Goal: Task Accomplishment & Management: Manage account settings

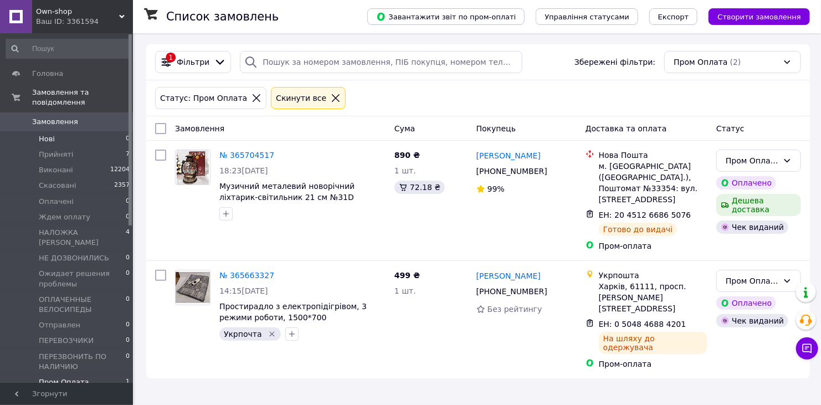
click at [44, 134] on span "Нові" at bounding box center [47, 139] width 16 height 10
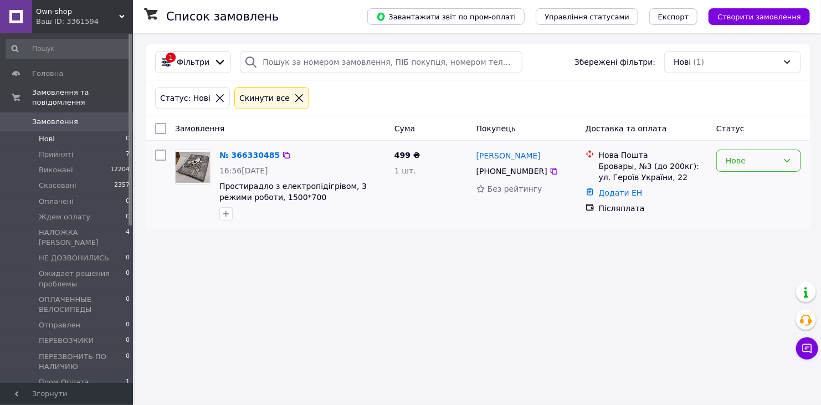
click at [748, 165] on div "Нове" at bounding box center [752, 161] width 53 height 12
click at [738, 183] on li "Прийнято" at bounding box center [759, 184] width 84 height 20
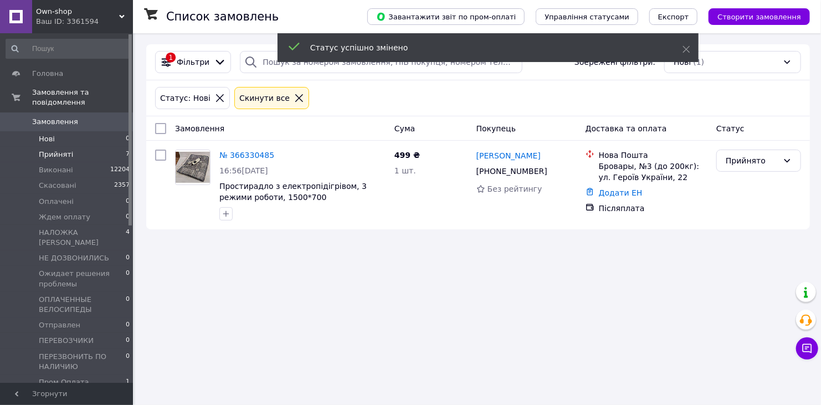
click at [64, 150] on span "Прийняті" at bounding box center [56, 155] width 34 height 10
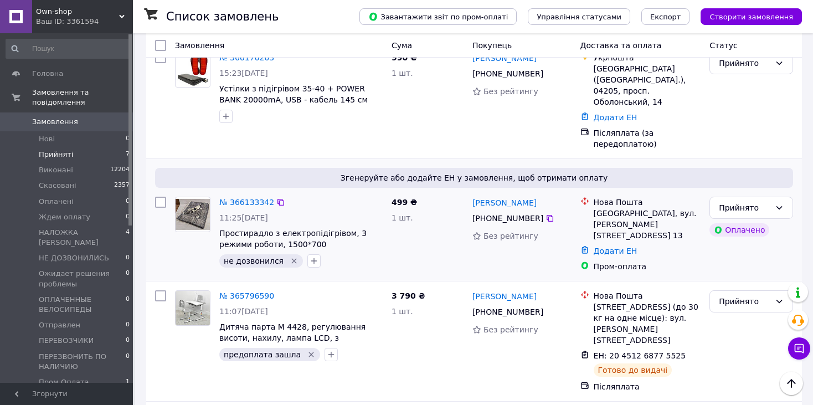
scroll to position [520, 0]
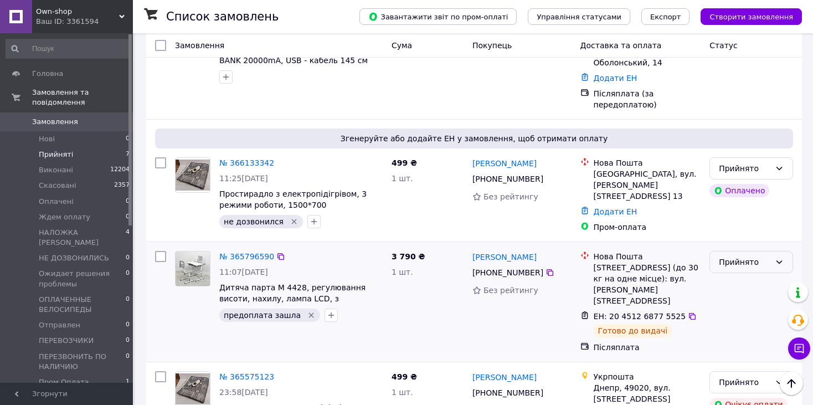
click at [731, 256] on div "Прийнято" at bounding box center [745, 262] width 52 height 12
click at [731, 220] on li "Виконано" at bounding box center [751, 222] width 83 height 20
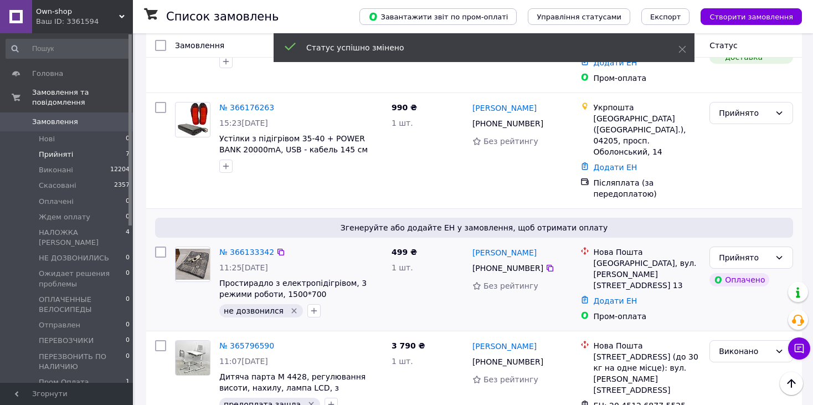
scroll to position [609, 0]
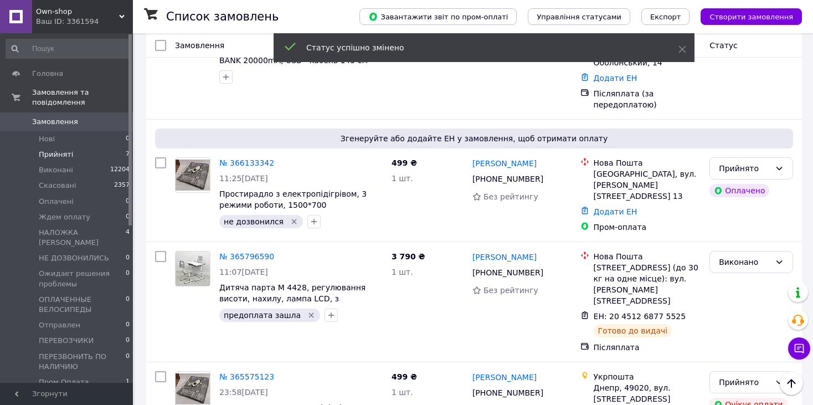
click at [48, 150] on span "Прийняті" at bounding box center [56, 155] width 34 height 10
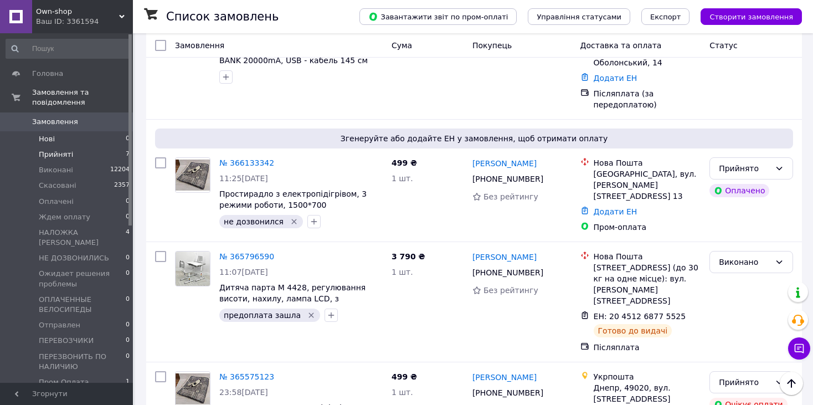
click at [44, 134] on span "Нові" at bounding box center [47, 139] width 16 height 10
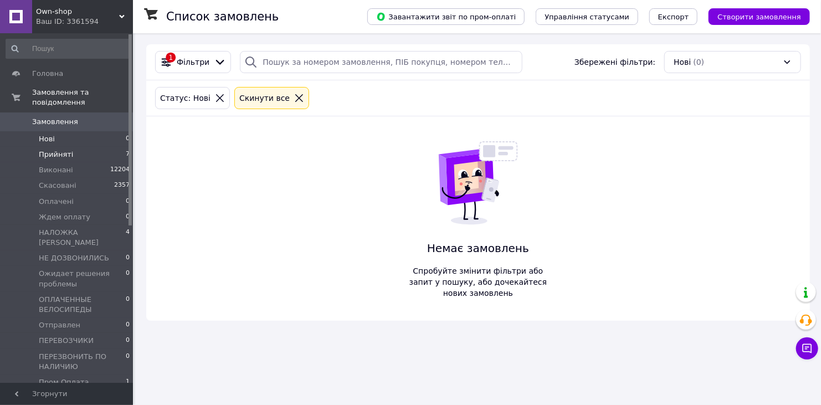
click at [39, 150] on span "Прийняті" at bounding box center [56, 155] width 34 height 10
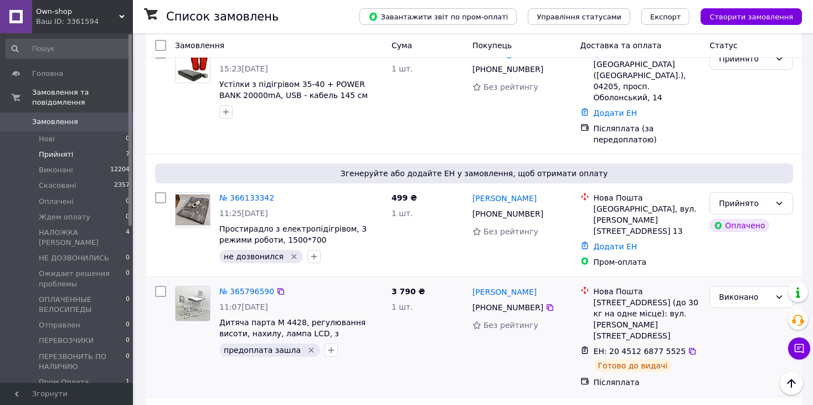
scroll to position [609, 0]
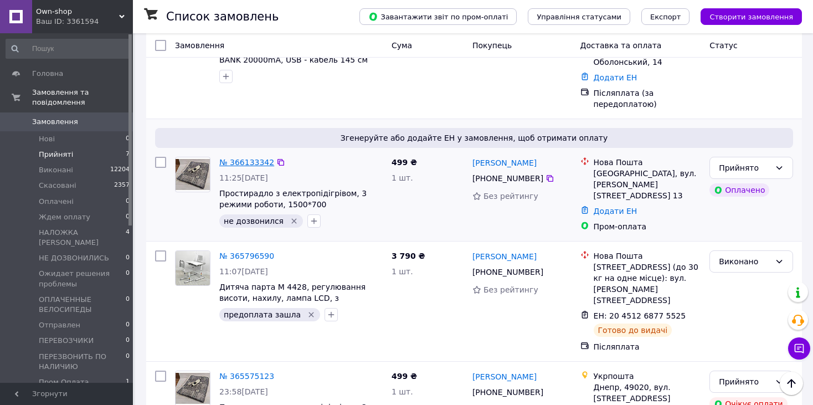
click at [244, 158] on link "№ 366133342" at bounding box center [246, 162] width 55 height 9
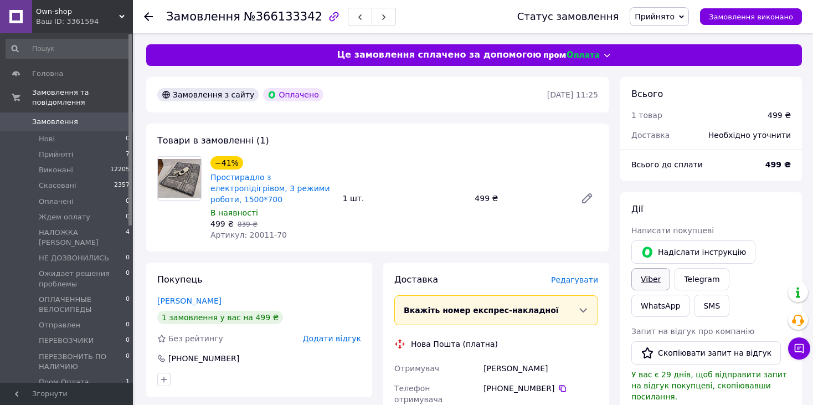
click at [670, 268] on link "Viber" at bounding box center [650, 279] width 39 height 22
drag, startPoint x: 248, startPoint y: 16, endPoint x: 301, endPoint y: 14, distance: 53.2
click at [301, 14] on span "№366133342" at bounding box center [283, 16] width 79 height 13
copy span "366133342"
click at [575, 275] on span "Редагувати" at bounding box center [574, 279] width 47 height 9
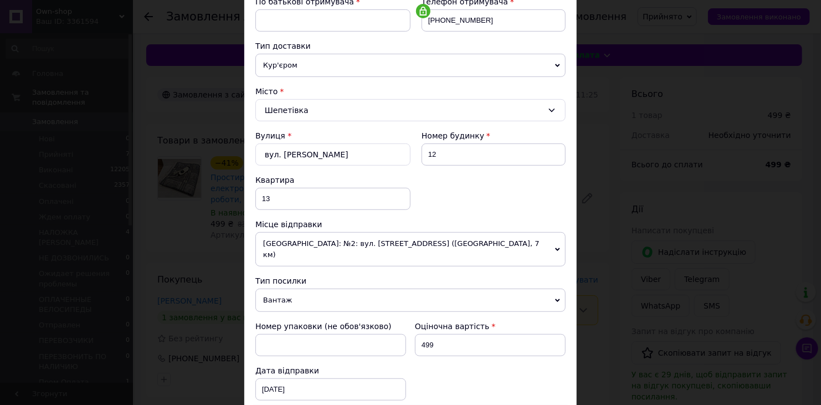
scroll to position [495, 0]
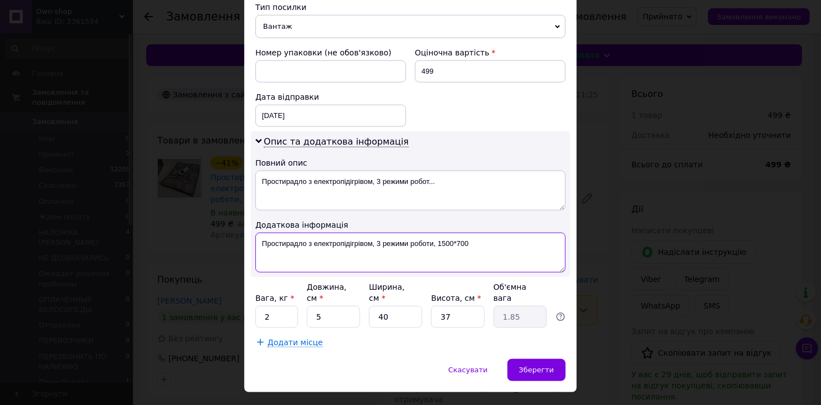
click at [481, 233] on textarea "Простирадло з електропідігрівом, 3 режими роботи, 1500*700" at bounding box center [410, 253] width 310 height 40
type textarea "Простирадло з електропідігрівом, 3 режими роботи, 1500*700 ПРОМ ОПЛАТА"
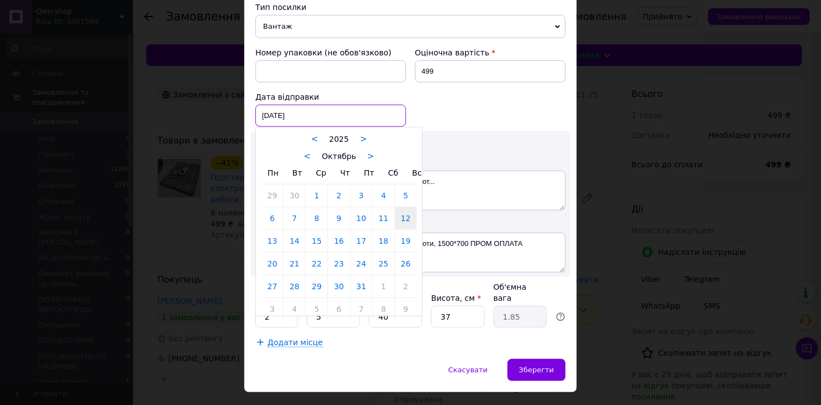
click at [343, 105] on div "[DATE] < 2025 > < Октябрь > Пн Вт Ср Чт Пт Сб Вс 29 30 1 2 3 4 5 6 7 8 9 10 11 …" at bounding box center [330, 116] width 151 height 22
click at [274, 230] on link "13" at bounding box center [272, 241] width 22 height 22
type input "[DATE]"
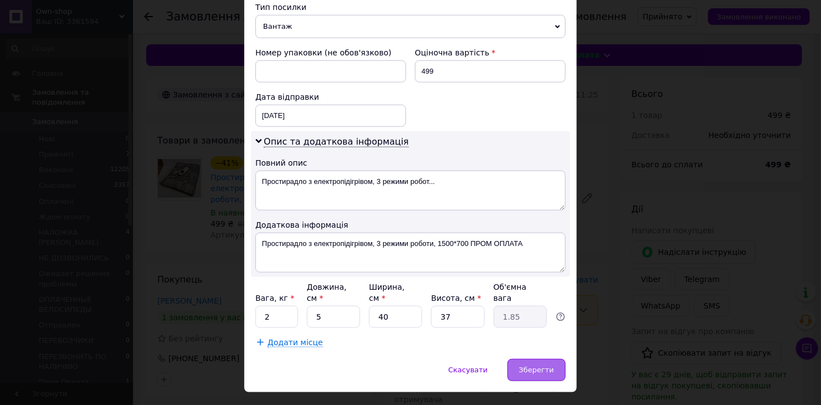
click at [538, 366] on span "Зберегти" at bounding box center [536, 370] width 35 height 8
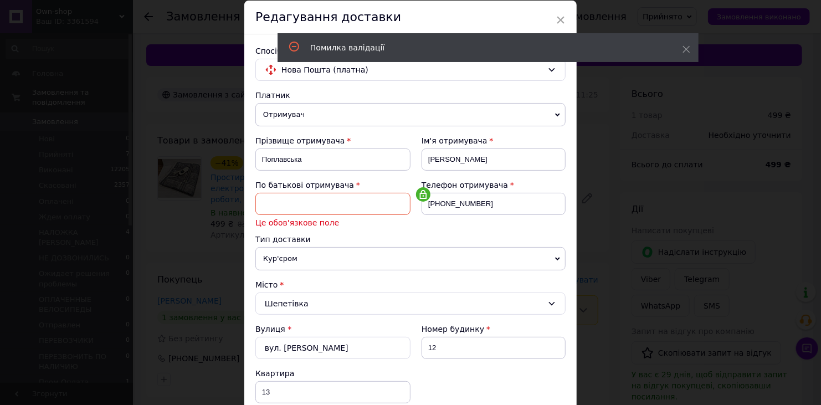
click at [349, 207] on input at bounding box center [332, 204] width 155 height 22
type input "[PERSON_NAME]"
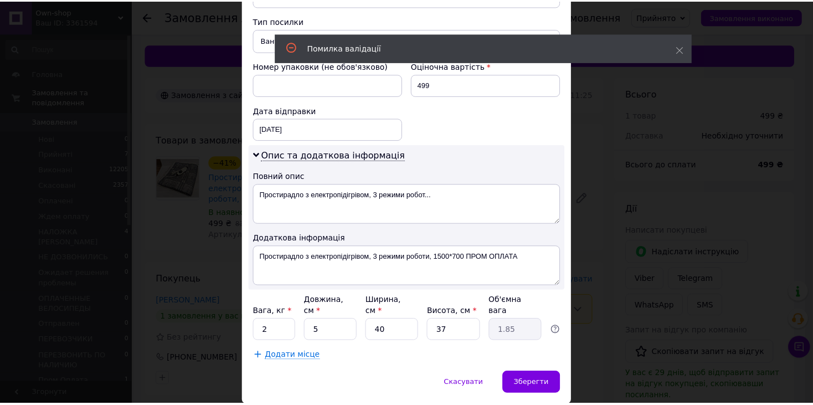
scroll to position [495, 0]
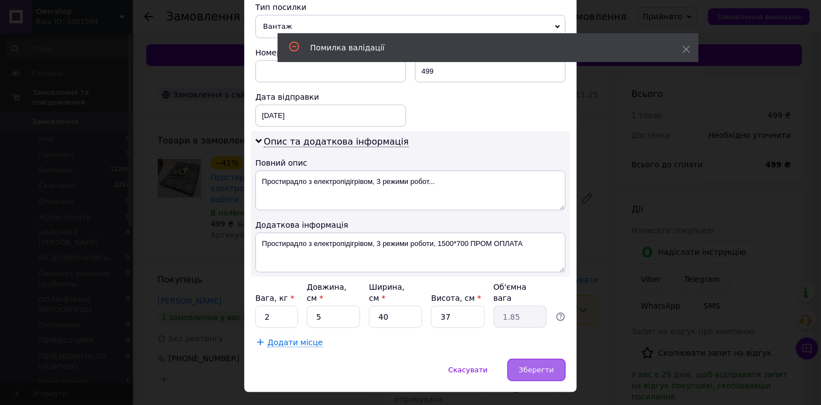
click at [532, 366] on span "Зберегти" at bounding box center [536, 370] width 35 height 8
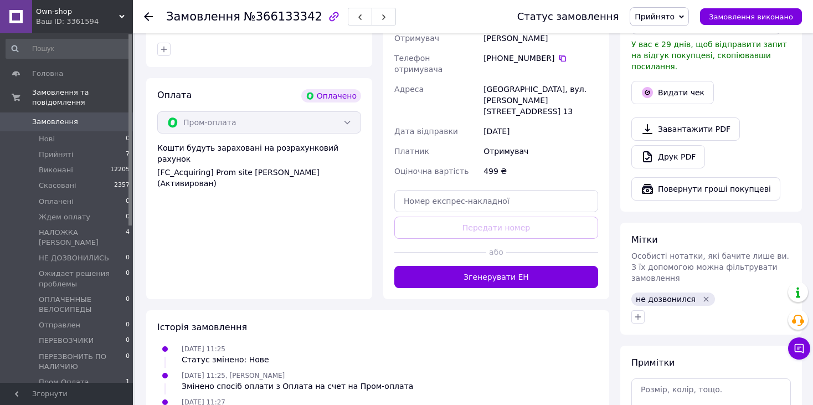
scroll to position [277, 0]
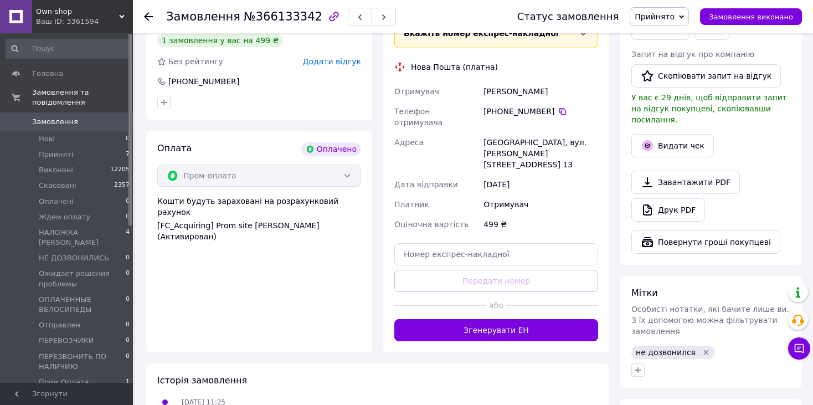
click at [702, 348] on icon "Видалити мітку" at bounding box center [706, 352] width 9 height 9
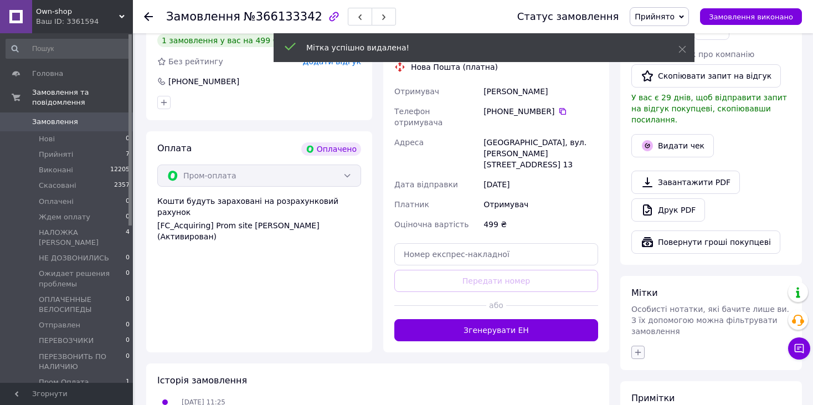
click at [638, 348] on icon "button" at bounding box center [638, 352] width 9 height 9
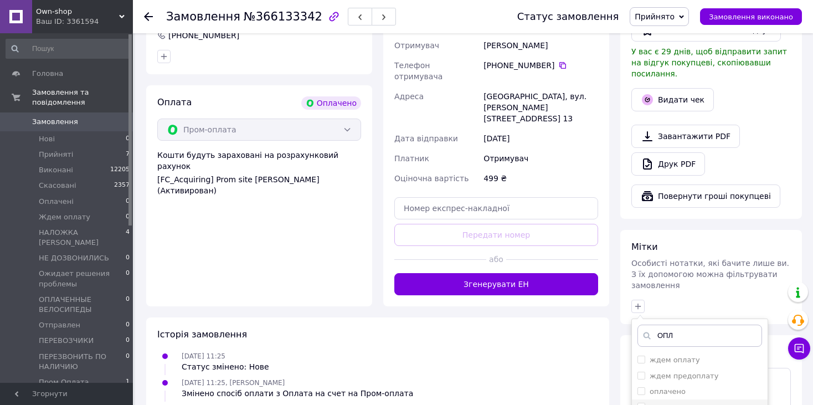
scroll to position [388, 0]
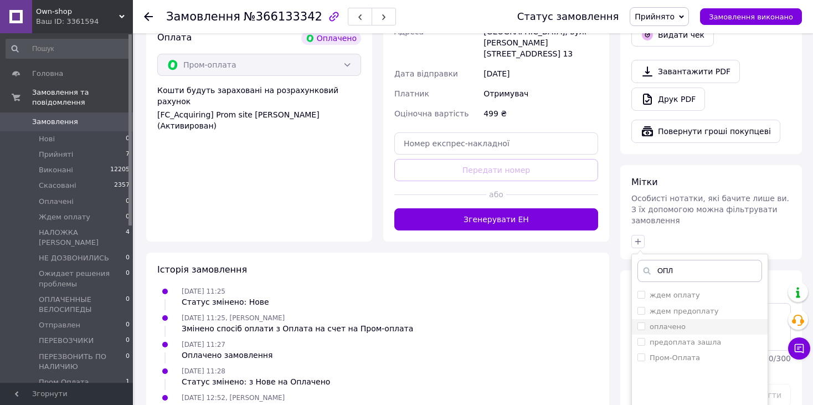
type input "ОПЛ"
click at [670, 322] on label "оплачено" at bounding box center [668, 326] width 36 height 8
checkbox input "true"
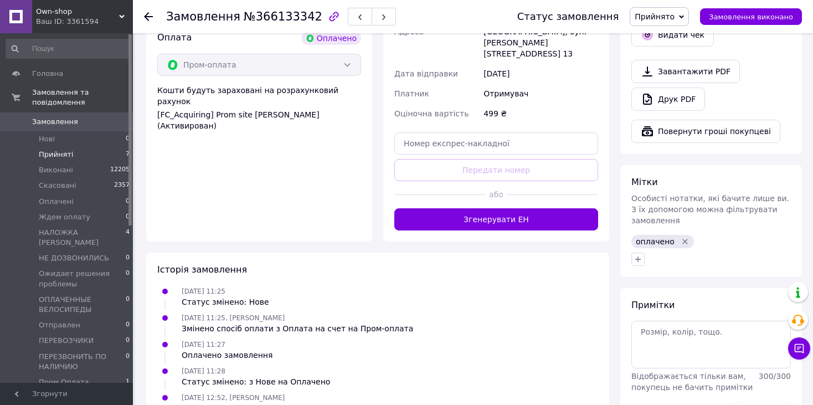
click at [59, 150] on span "Прийняті" at bounding box center [56, 155] width 34 height 10
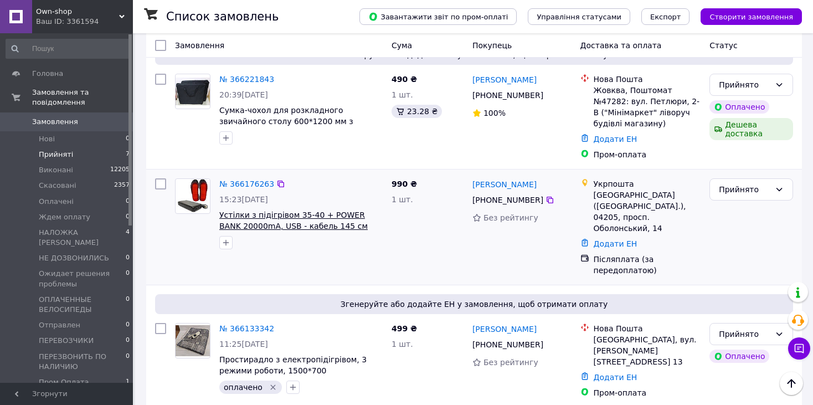
scroll to position [388, 0]
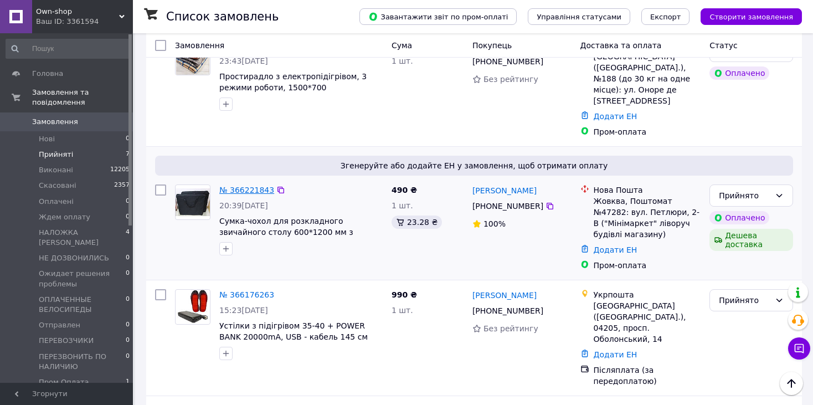
click at [247, 186] on link "№ 366221843" at bounding box center [246, 190] width 55 height 9
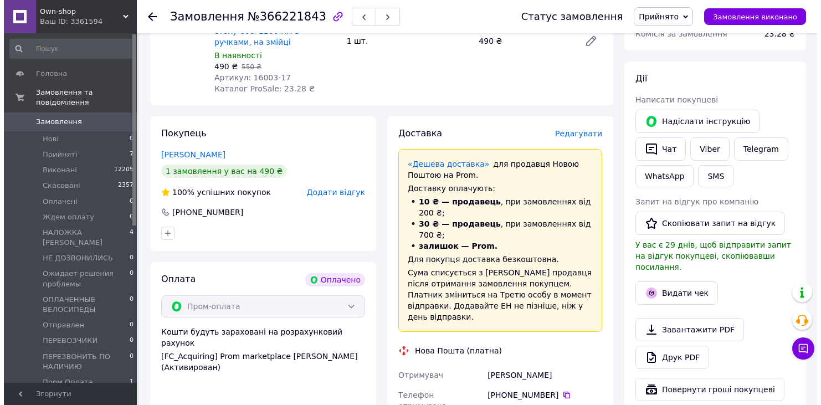
scroll to position [166, 0]
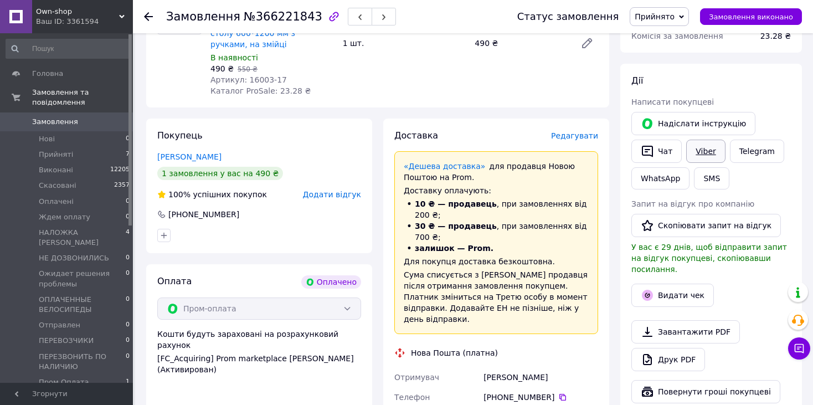
click at [698, 151] on link "Viber" at bounding box center [705, 151] width 39 height 23
drag, startPoint x: 248, startPoint y: 13, endPoint x: 301, endPoint y: 16, distance: 53.2
click at [301, 16] on span "№366221843" at bounding box center [283, 16] width 79 height 13
copy span "366221843"
click at [578, 131] on span "Редагувати" at bounding box center [574, 135] width 47 height 9
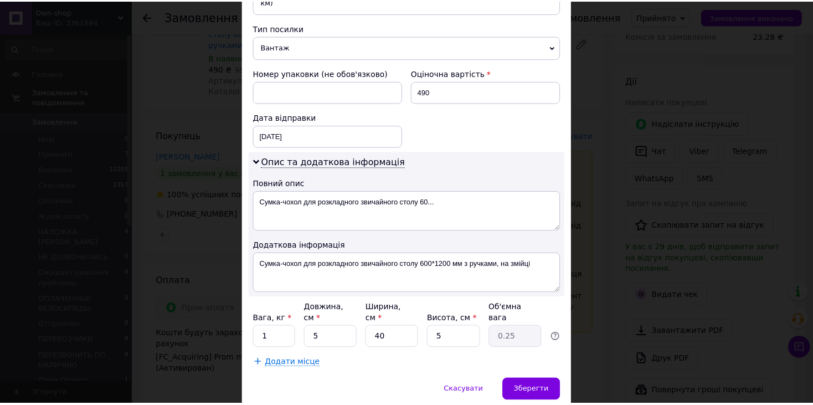
scroll to position [443, 0]
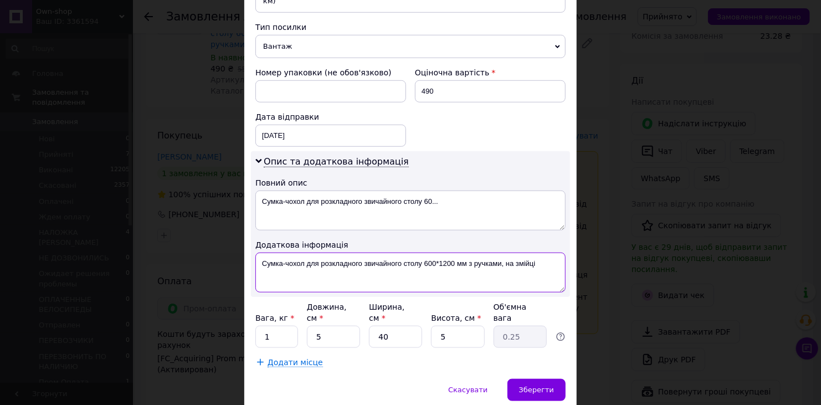
drag, startPoint x: 467, startPoint y: 248, endPoint x: 537, endPoint y: 249, distance: 70.3
click at [537, 253] on textarea "Сумка-чохол для розкладного звичайного столу 600*1200 мм з ручками, на змійці" at bounding box center [410, 273] width 310 height 40
type textarea "Сумка-чохол для розкладного звичайного столу 600*1200 мм ПРОМ ОПЛАТА"
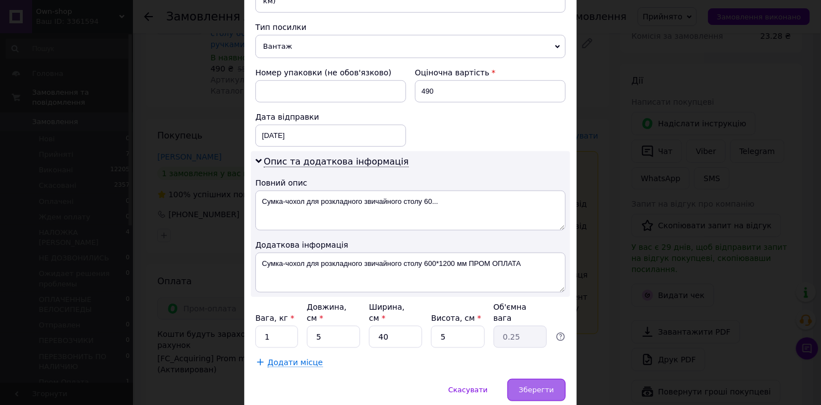
click at [529, 385] on span "Зберегти" at bounding box center [536, 389] width 35 height 8
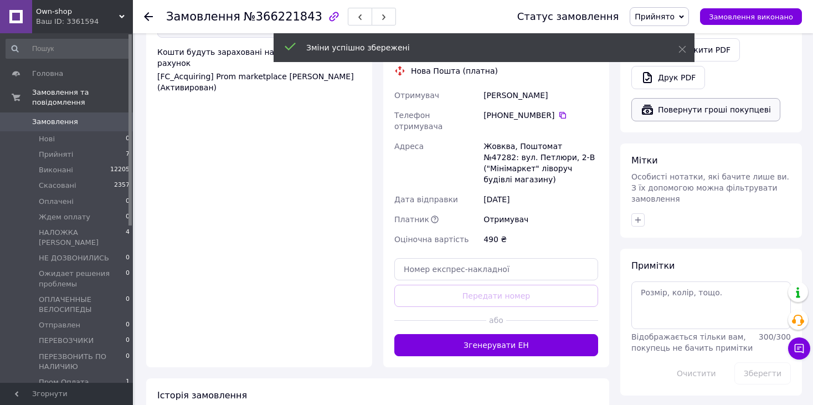
scroll to position [498, 0]
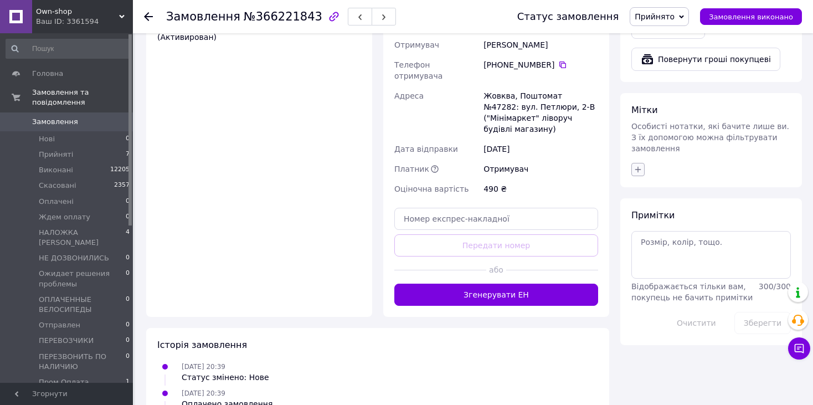
click at [637, 165] on icon "button" at bounding box center [638, 169] width 9 height 9
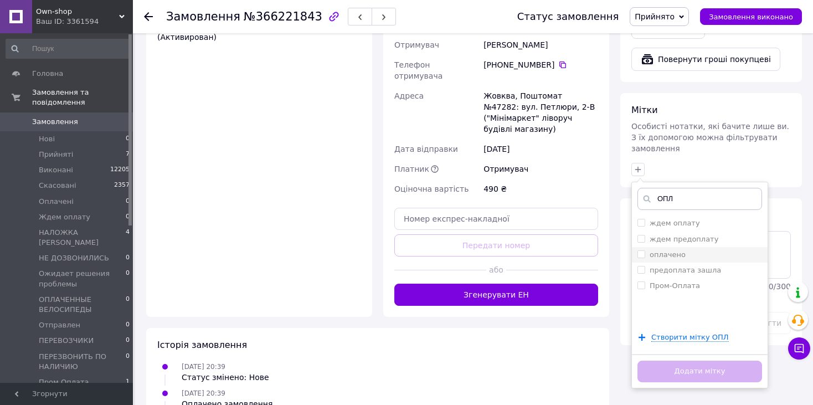
type input "ОПЛ"
drag, startPoint x: 665, startPoint y: 229, endPoint x: 675, endPoint y: 296, distance: 67.8
click at [665, 250] on label "оплачено" at bounding box center [668, 254] width 36 height 8
checkbox input "true"
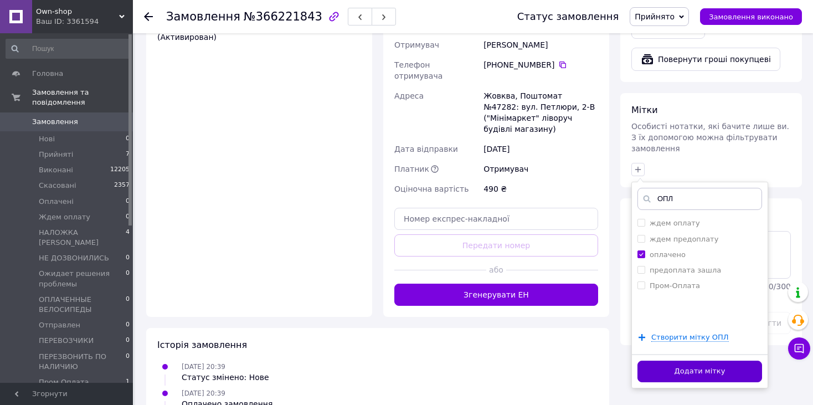
click at [678, 361] on button "Додати мітку" at bounding box center [699, 372] width 125 height 22
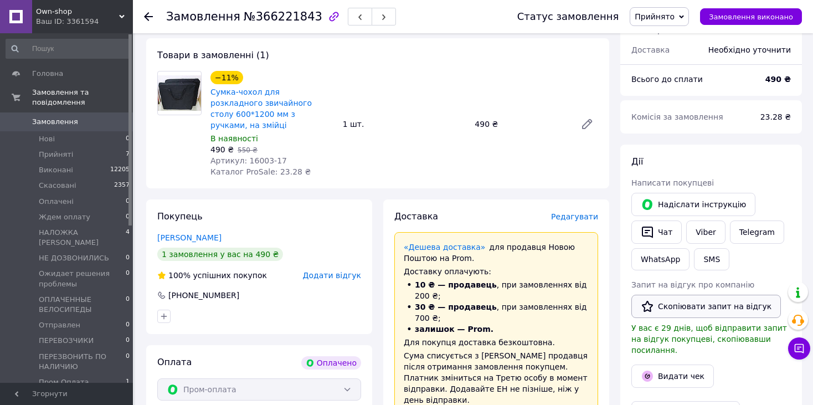
scroll to position [277, 0]
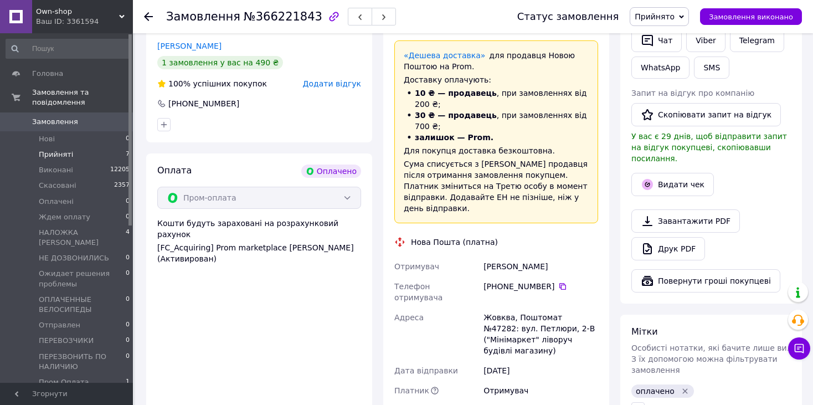
click at [57, 150] on span "Прийняті" at bounding box center [56, 155] width 34 height 10
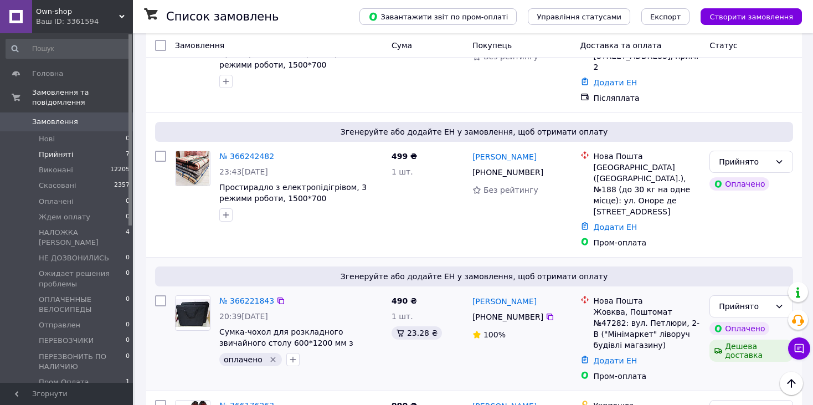
scroll to position [166, 0]
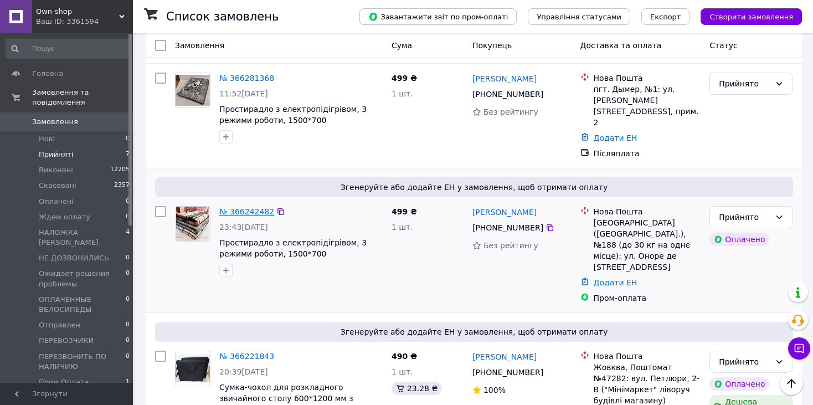
click at [241, 207] on link "№ 366242482" at bounding box center [246, 211] width 55 height 9
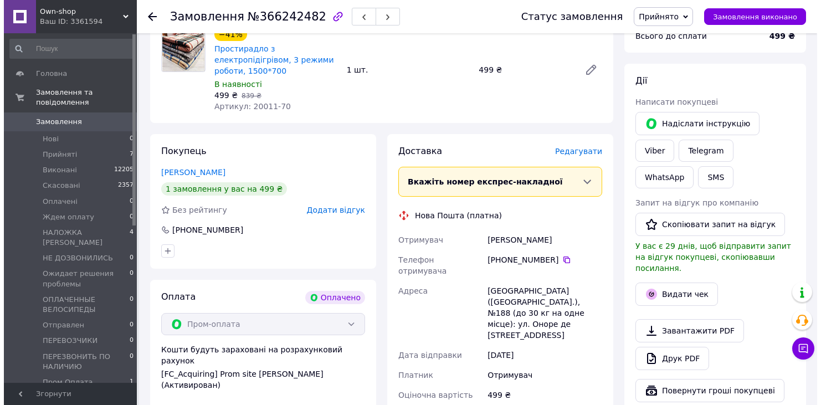
scroll to position [166, 0]
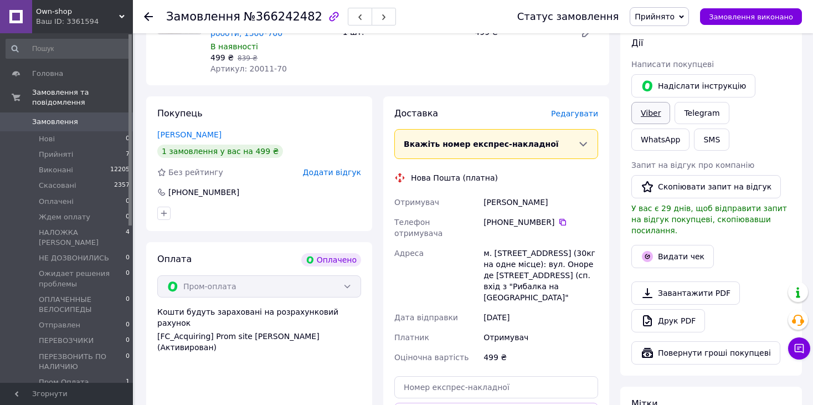
click at [670, 102] on link "Viber" at bounding box center [650, 113] width 39 height 22
drag, startPoint x: 249, startPoint y: 16, endPoint x: 301, endPoint y: 18, distance: 52.1
click at [301, 18] on span "№366242482" at bounding box center [283, 16] width 79 height 13
drag, startPoint x: 274, startPoint y: 13, endPoint x: 254, endPoint y: 13, distance: 19.4
copy span "366242482"
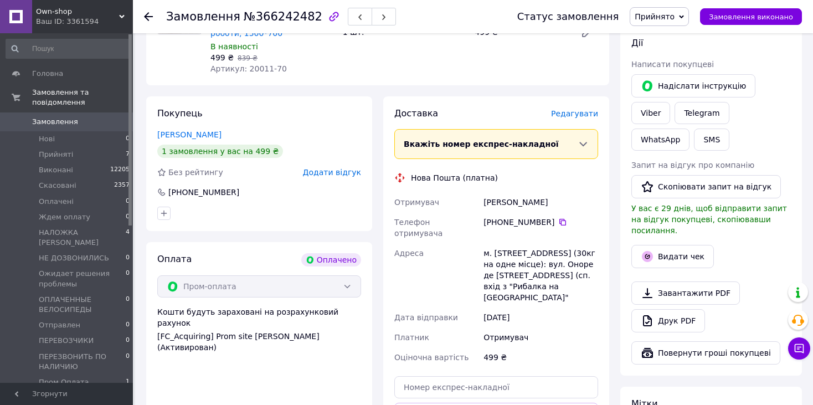
click at [580, 109] on span "Редагувати" at bounding box center [574, 113] width 47 height 9
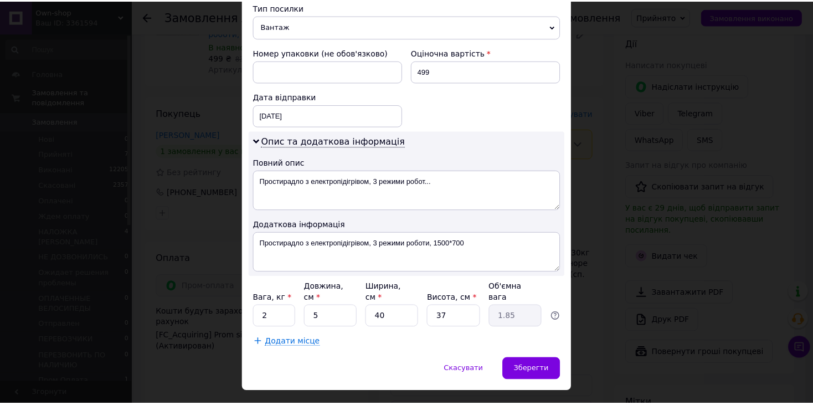
scroll to position [463, 0]
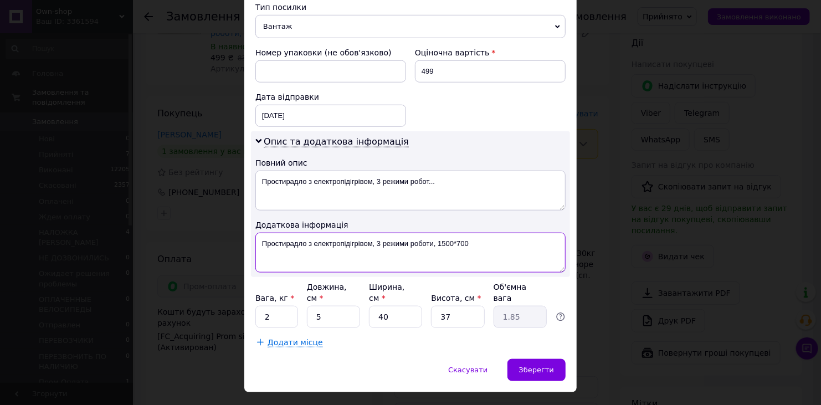
click at [497, 233] on textarea "Простирадло з електропідігрівом, 3 режими роботи, 1500*700" at bounding box center [410, 253] width 310 height 40
type textarea "Простирадло з електропідігрівом, 3 режими роботи, 1500*700 ПРОМ ОПЛАТА"
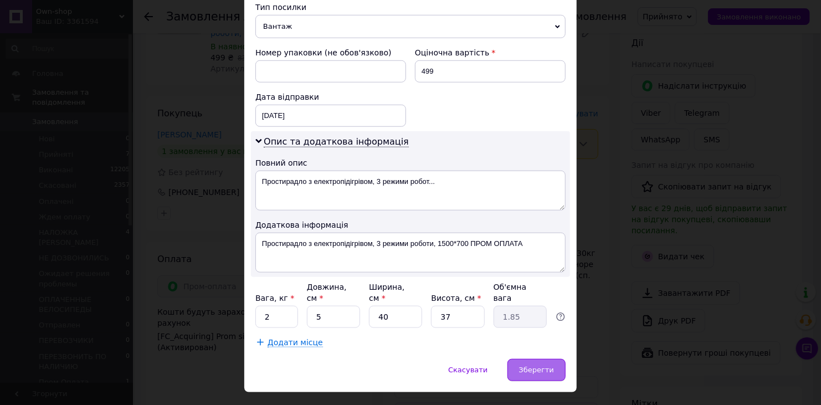
click at [530, 366] on span "Зберегти" at bounding box center [536, 370] width 35 height 8
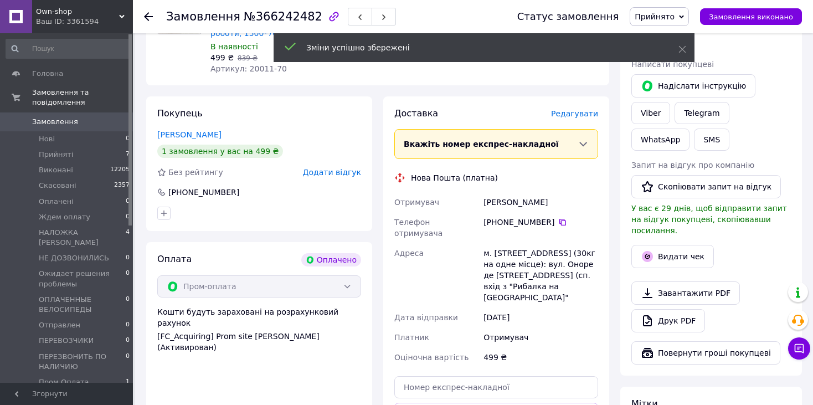
scroll to position [277, 0]
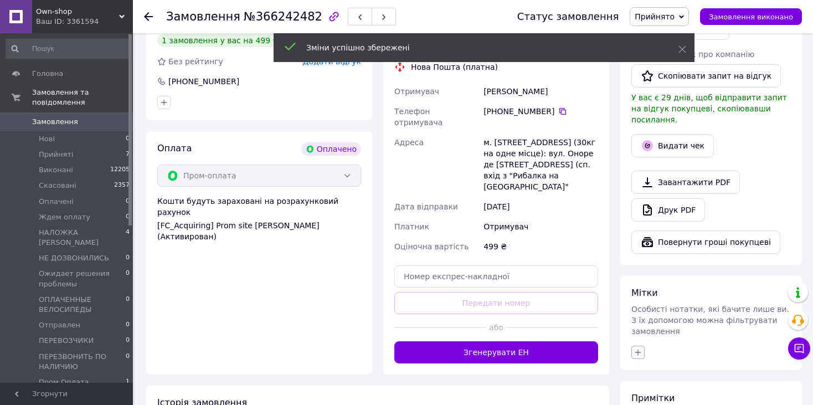
click at [636, 348] on icon "button" at bounding box center [638, 352] width 9 height 9
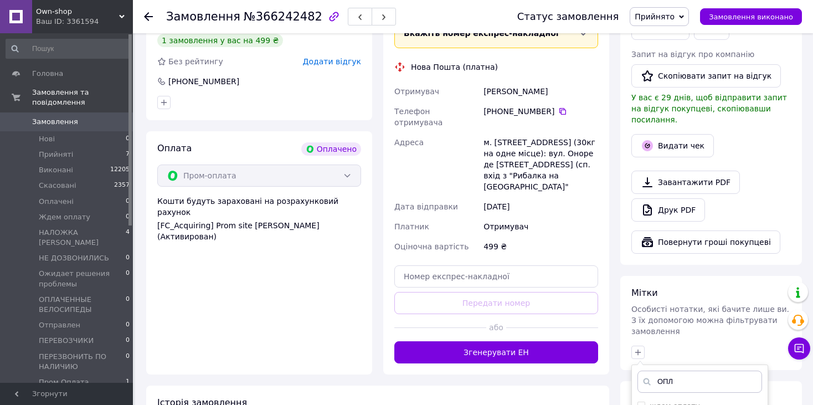
type input "ОПЛ"
checkbox input "true"
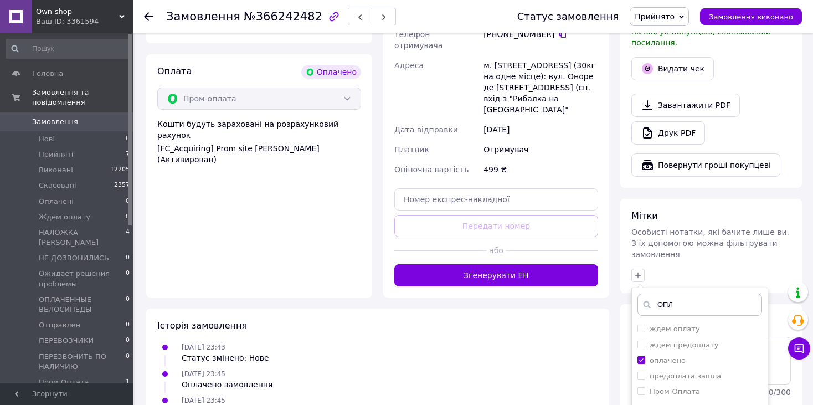
scroll to position [388, 0]
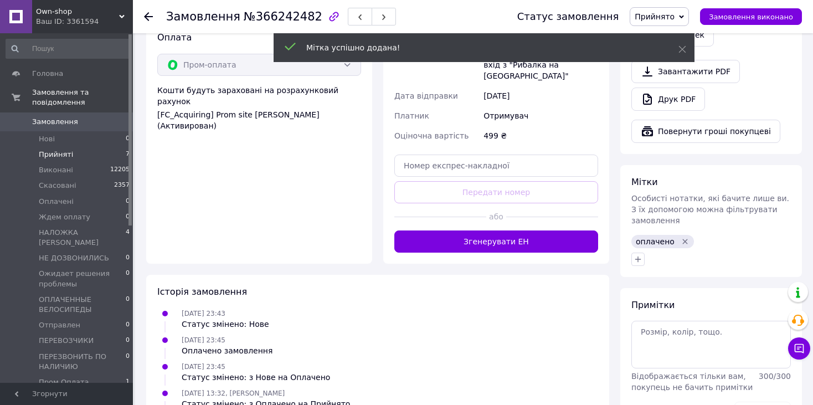
click at [50, 150] on span "Прийняті" at bounding box center [56, 155] width 34 height 10
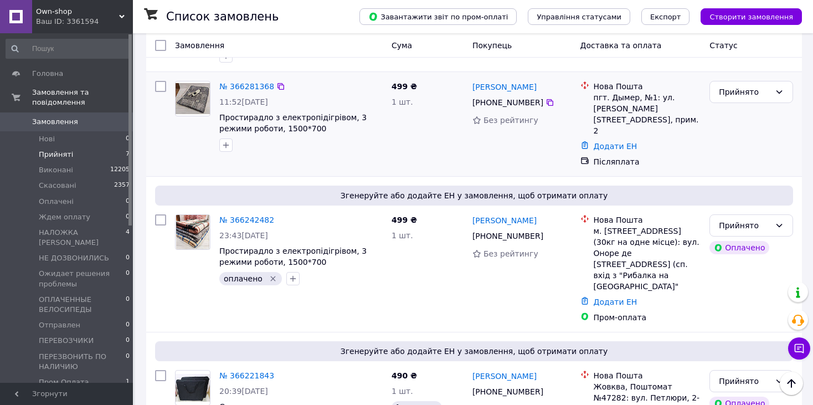
scroll to position [111, 0]
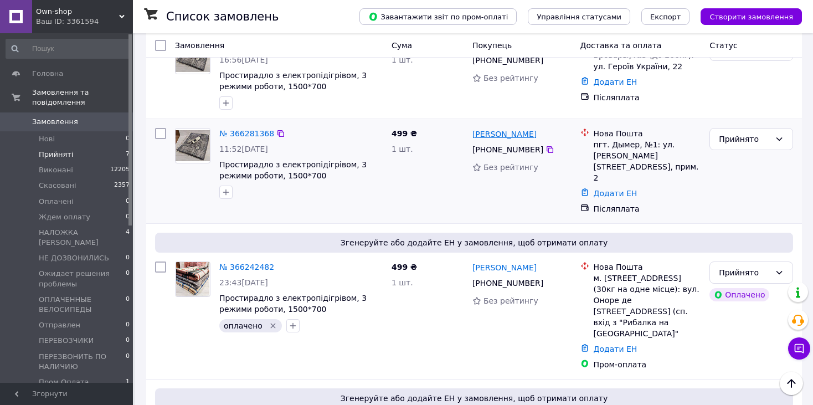
click at [493, 137] on link "[PERSON_NAME]" at bounding box center [504, 133] width 64 height 11
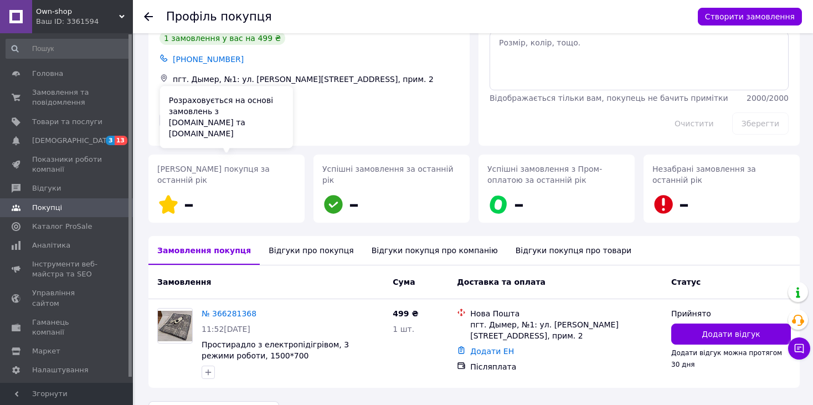
scroll to position [55, 0]
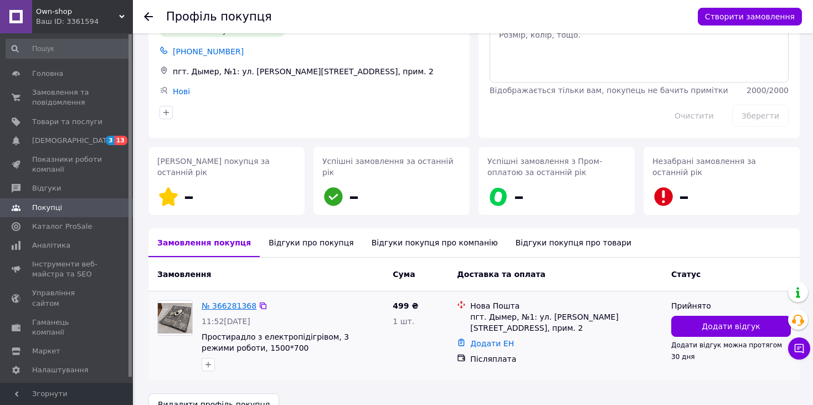
click at [237, 309] on link "№ 366281368" at bounding box center [229, 305] width 55 height 9
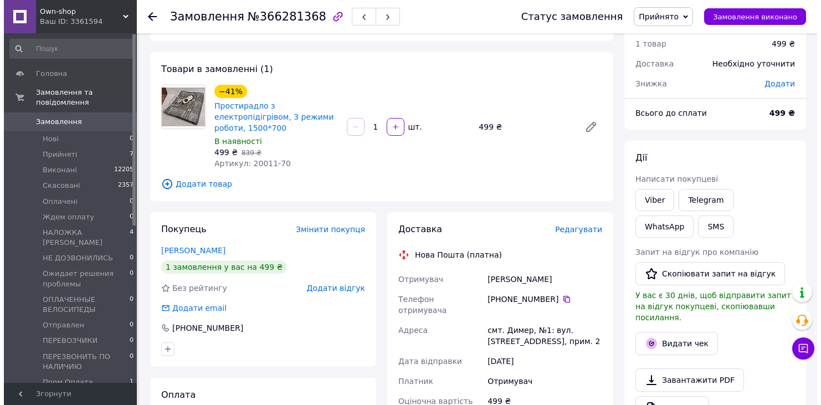
scroll to position [55, 0]
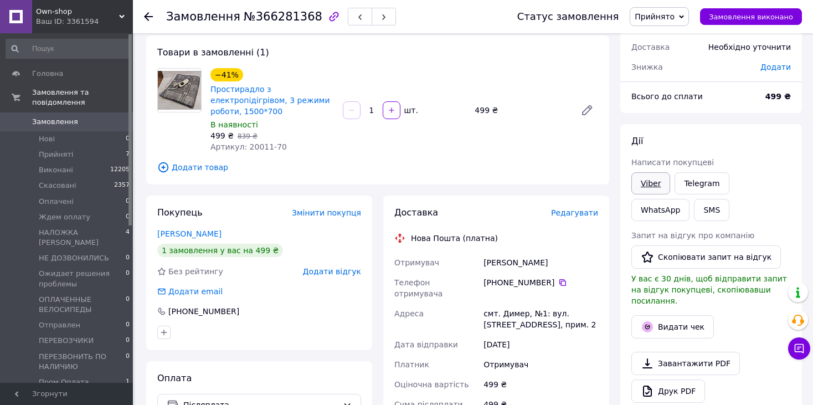
click at [652, 186] on link "Viber" at bounding box center [650, 183] width 39 height 22
click at [572, 208] on span "Редагувати" at bounding box center [574, 212] width 47 height 9
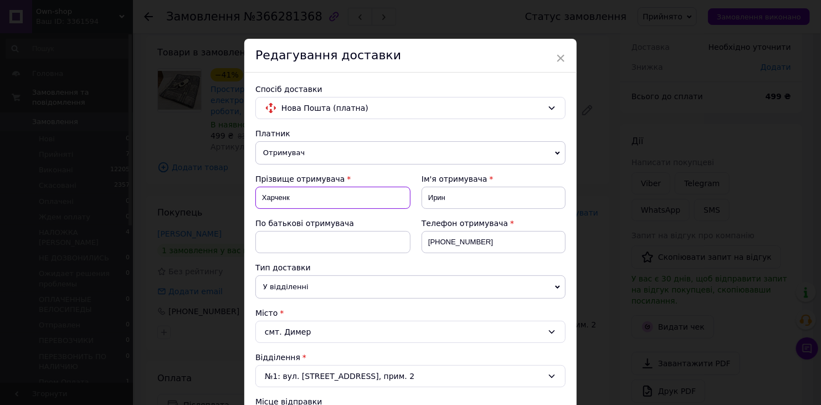
click at [337, 202] on input "Харченк" at bounding box center [332, 198] width 155 height 22
type input "[PERSON_NAME]"
click at [458, 197] on input "Ирин" at bounding box center [493, 198] width 144 height 22
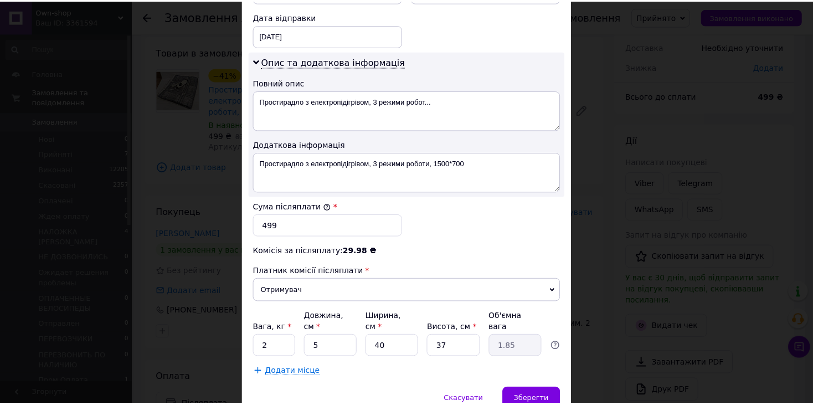
scroll to position [554, 0]
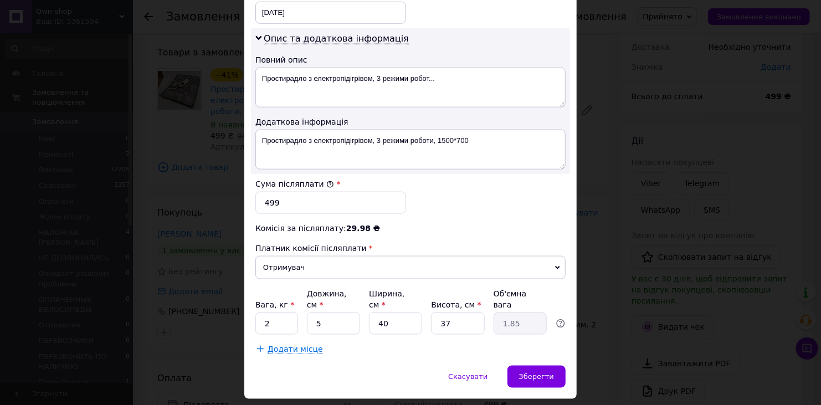
type input "[PERSON_NAME]"
drag, startPoint x: 271, startPoint y: 189, endPoint x: 263, endPoint y: 189, distance: 8.3
click at [263, 192] on input "499" at bounding box center [330, 203] width 151 height 22
type input "349"
click at [538, 366] on div "Зберегти" at bounding box center [536, 377] width 58 height 22
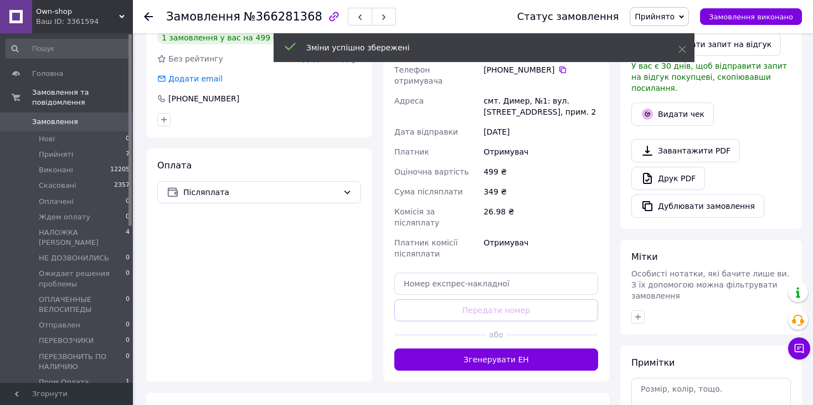
scroll to position [277, 0]
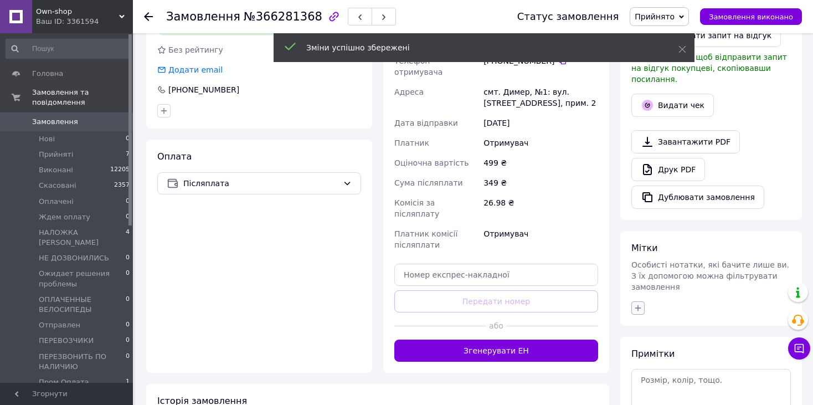
click at [639, 304] on icon "button" at bounding box center [638, 308] width 9 height 9
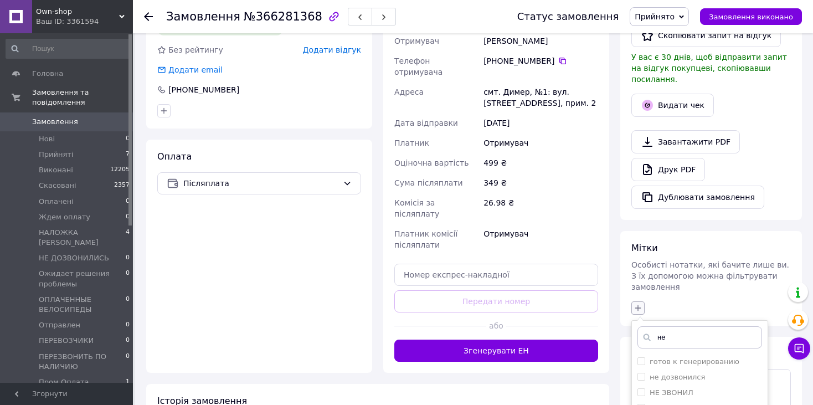
type input "не"
checkbox input "true"
type input "не"
click at [696, 373] on label "не дозвонился" at bounding box center [677, 377] width 55 height 8
checkbox input "true"
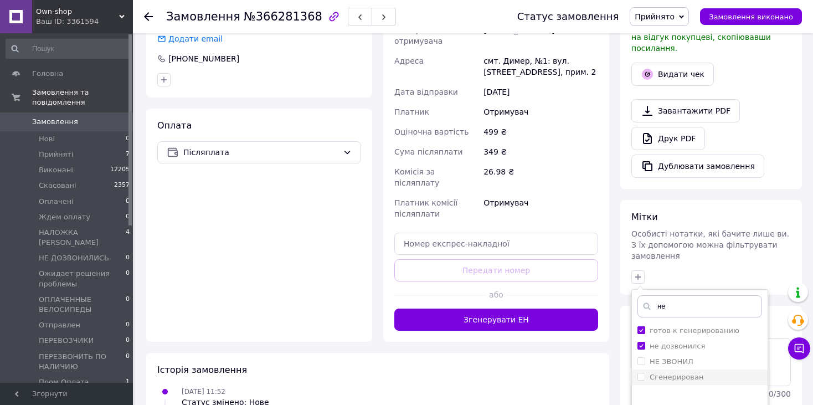
scroll to position [332, 0]
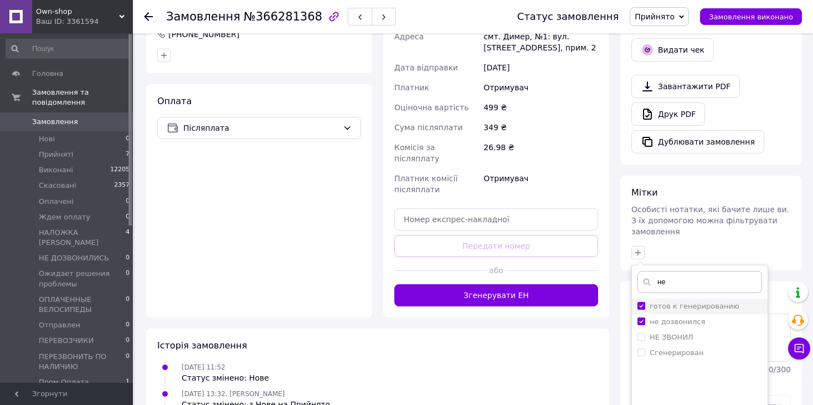
click at [698, 302] on label "готов к генерированию" at bounding box center [695, 306] width 90 height 8
checkbox input "false"
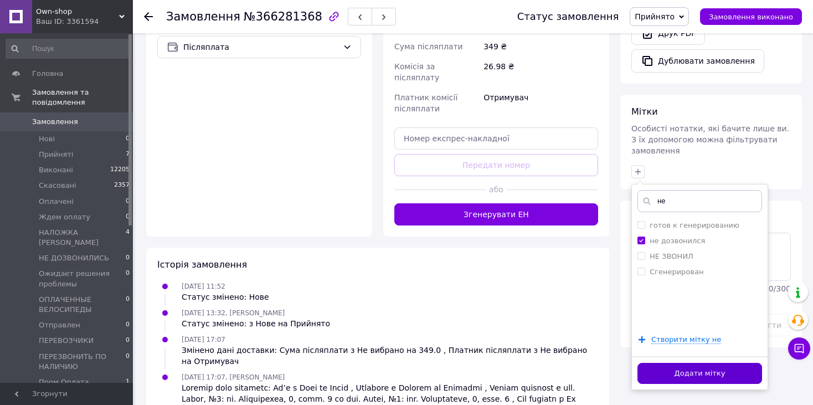
scroll to position [446, 0]
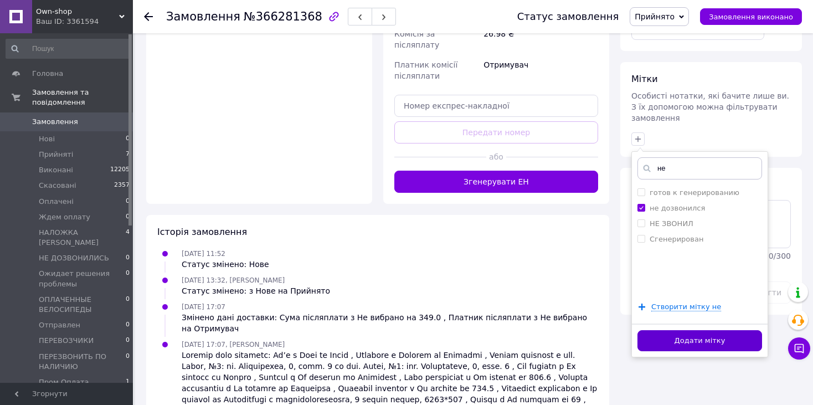
click at [700, 330] on button "Додати мітку" at bounding box center [699, 341] width 125 height 22
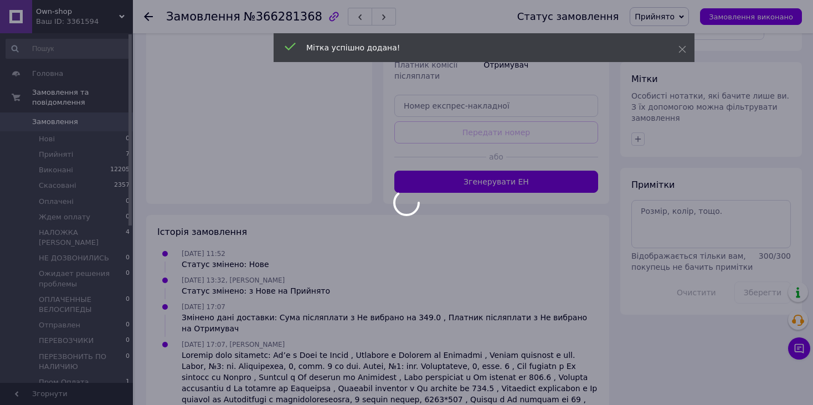
click at [59, 147] on body "Own-shop Ваш ID: 3361594 Сайт Own-shop Кабінет покупця Перевірити стан системи …" at bounding box center [406, 1] width 813 height 895
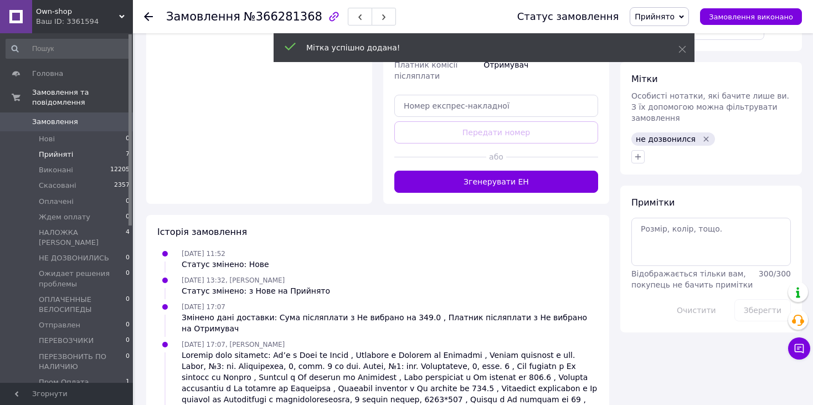
click at [55, 150] on span "Прийняті" at bounding box center [56, 155] width 34 height 10
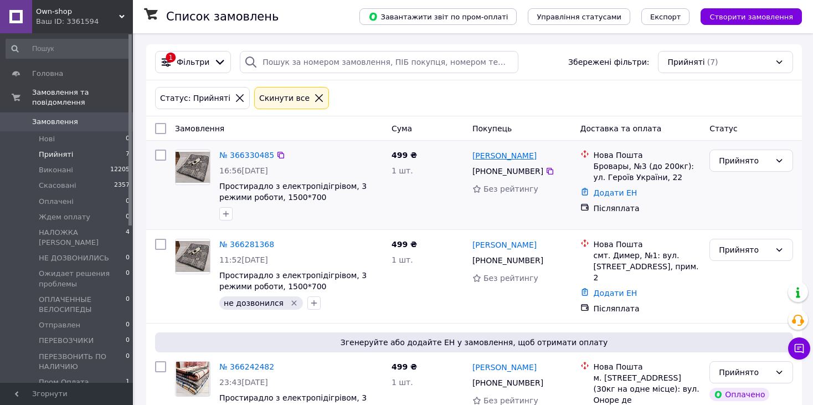
click at [480, 157] on link "[PERSON_NAME]" at bounding box center [504, 155] width 64 height 11
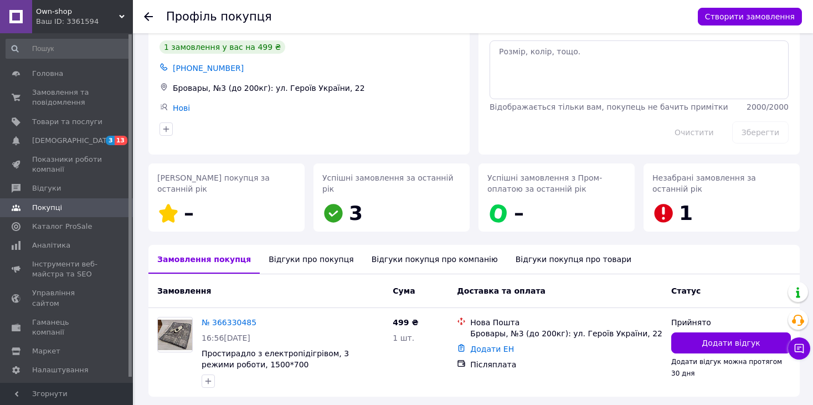
scroll to position [55, 0]
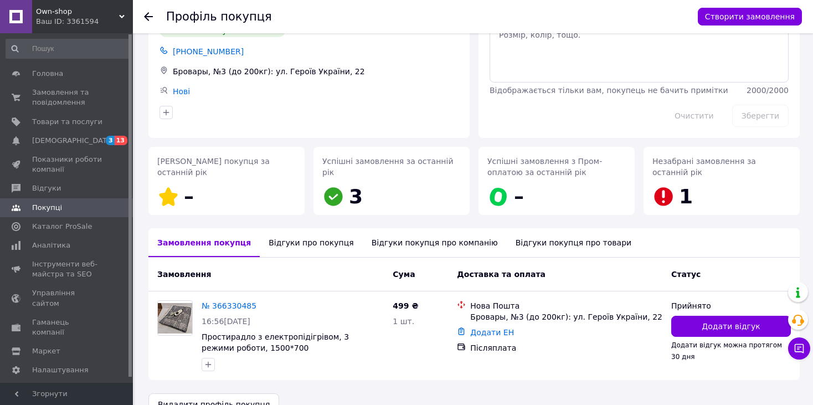
click at [310, 246] on div "Відгуки про покупця" at bounding box center [311, 242] width 102 height 29
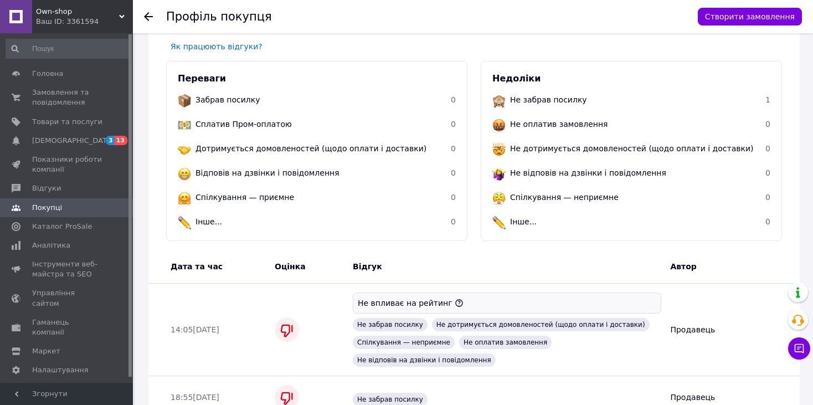
scroll to position [230, 0]
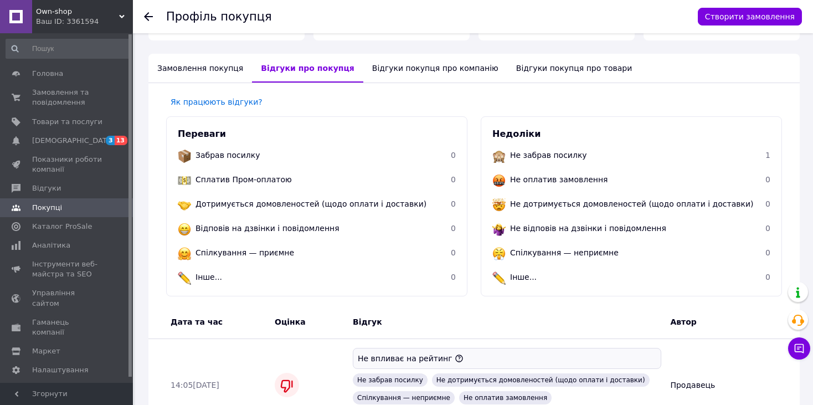
click at [386, 66] on div "Відгуки покупця про компанію" at bounding box center [435, 68] width 144 height 29
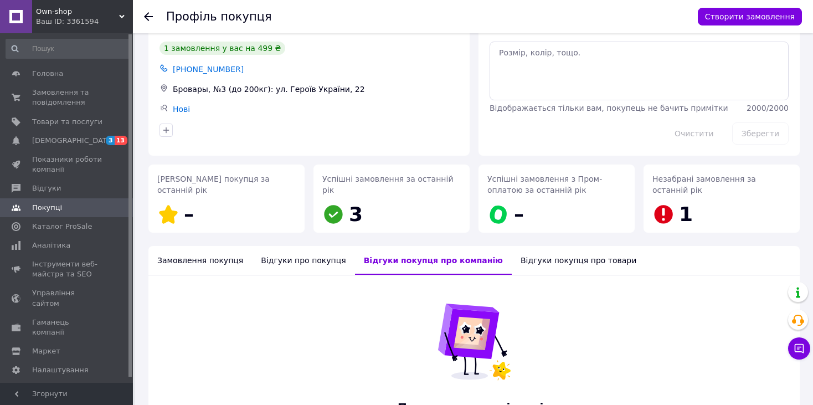
scroll to position [111, 0]
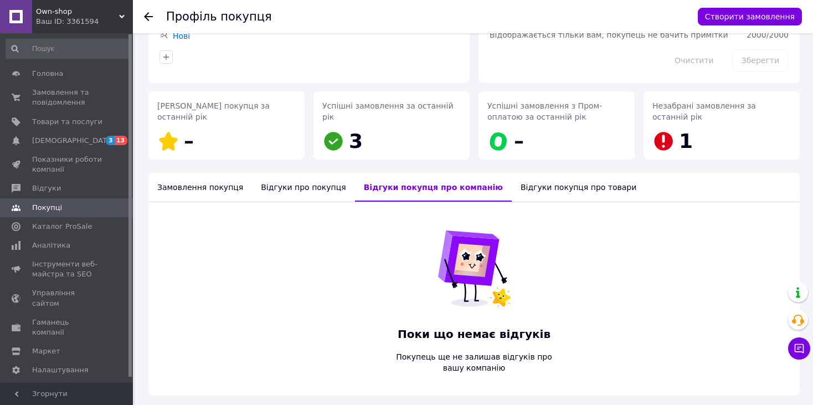
click at [287, 191] on div "Відгуки про покупця" at bounding box center [303, 187] width 102 height 29
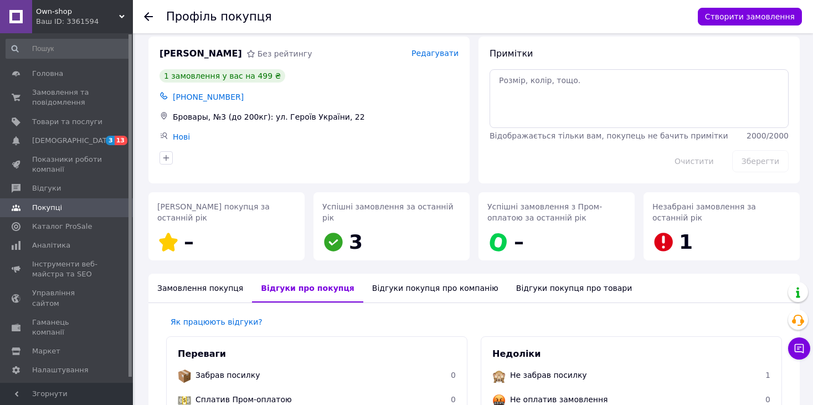
scroll to position [2, 0]
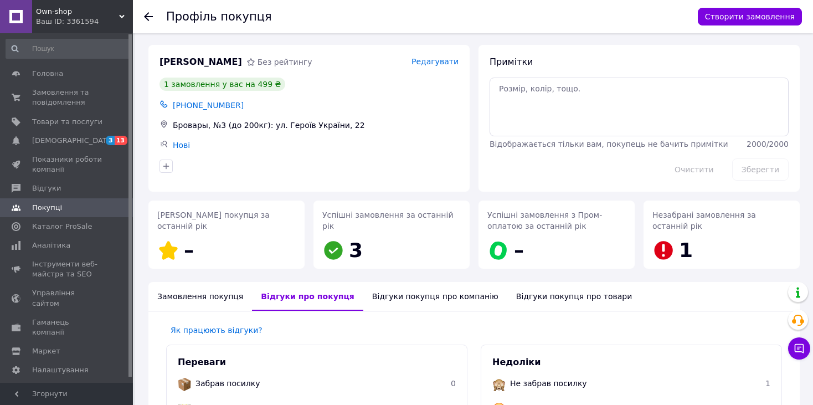
click at [198, 300] on div "Замовлення покупця" at bounding box center [200, 296] width 104 height 29
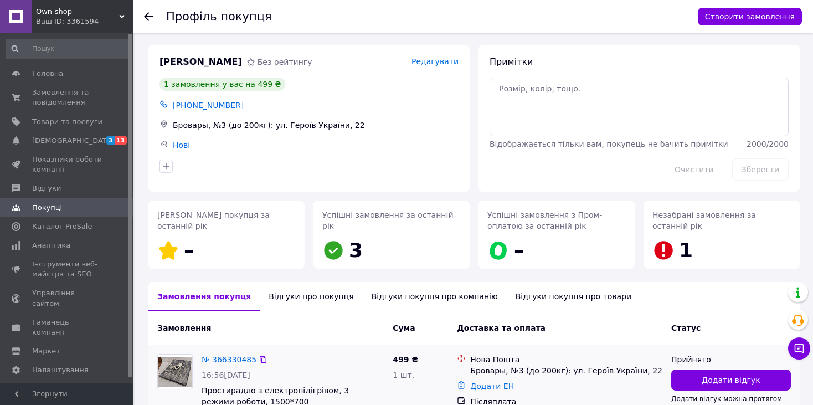
click at [220, 357] on link "№ 366330485" at bounding box center [229, 359] width 55 height 9
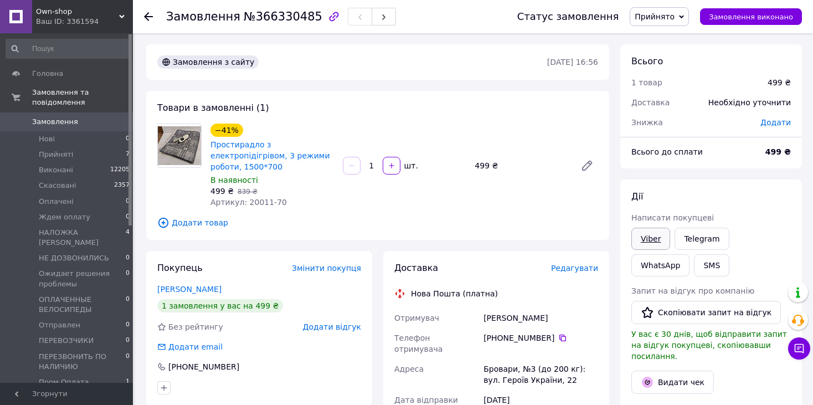
click at [653, 236] on link "Viber" at bounding box center [650, 239] width 39 height 22
click at [569, 264] on span "Редагувати" at bounding box center [574, 268] width 47 height 9
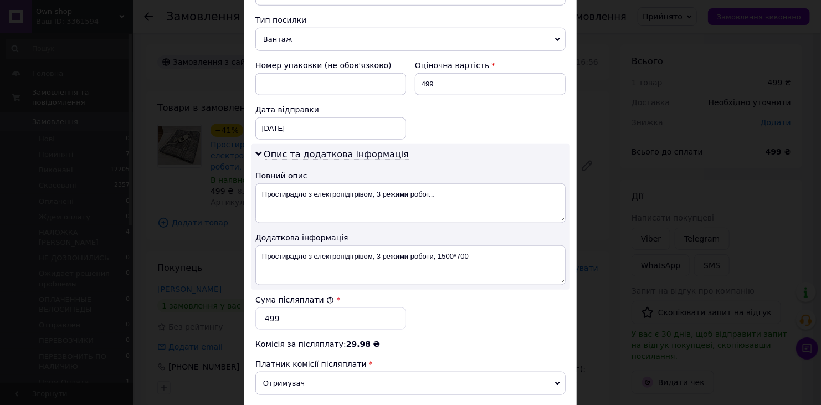
scroll to position [443, 0]
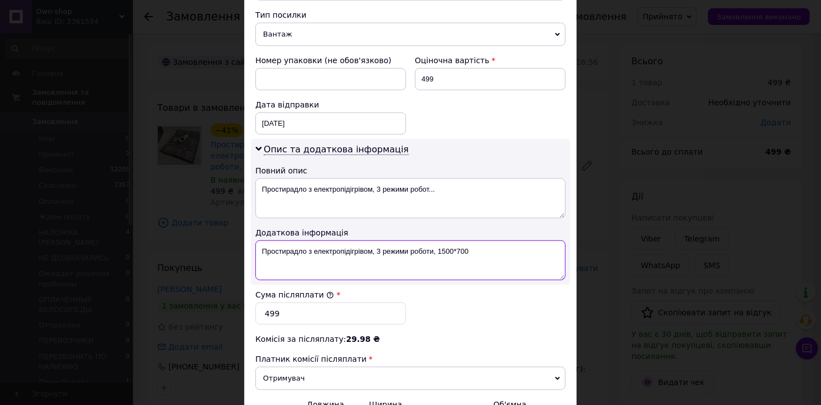
drag, startPoint x: 372, startPoint y: 238, endPoint x: 418, endPoint y: 239, distance: 46.5
click at [418, 240] on textarea "Простирадло з електропідігрівом, 3 режими роботи, 1500*700" at bounding box center [410, 260] width 310 height 40
drag, startPoint x: 371, startPoint y: 237, endPoint x: 434, endPoint y: 240, distance: 62.6
click at [434, 240] on textarea "Простирадло з електропідігрівом, 3 режими роботи, 1500*700" at bounding box center [410, 260] width 310 height 40
type textarea "Простирадло з електропідігрівом 1500*700"
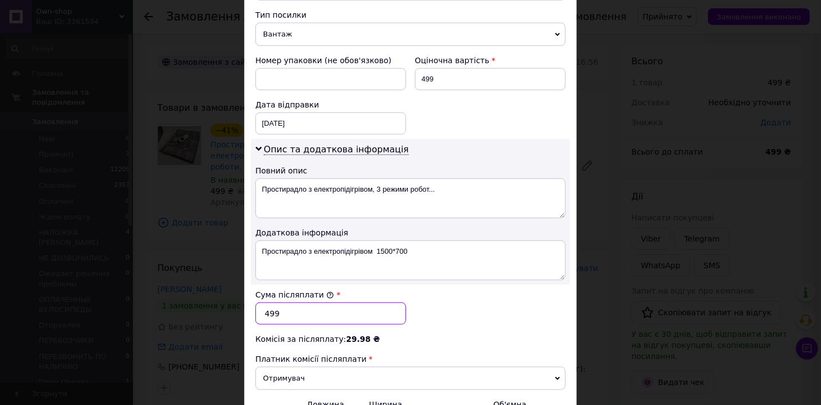
drag, startPoint x: 270, startPoint y: 297, endPoint x: 261, endPoint y: 300, distance: 9.3
click at [261, 302] on input "499" at bounding box center [330, 313] width 151 height 22
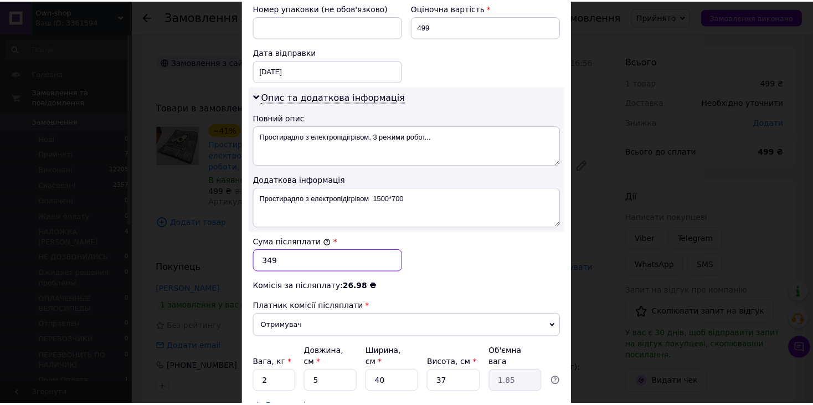
scroll to position [554, 0]
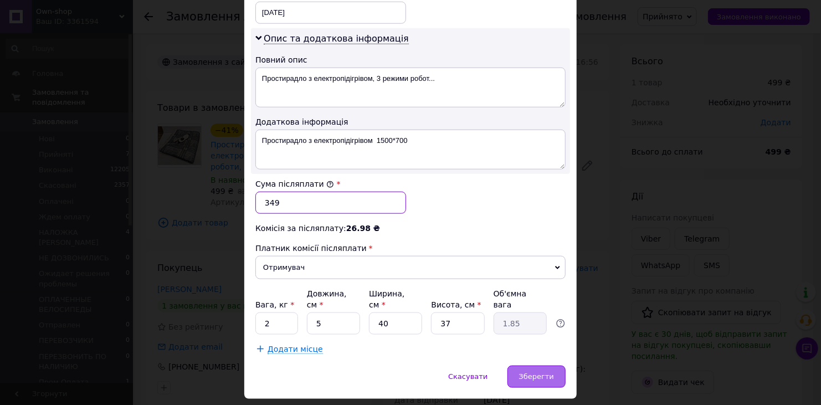
type input "349"
click at [547, 372] on span "Зберегти" at bounding box center [536, 376] width 35 height 8
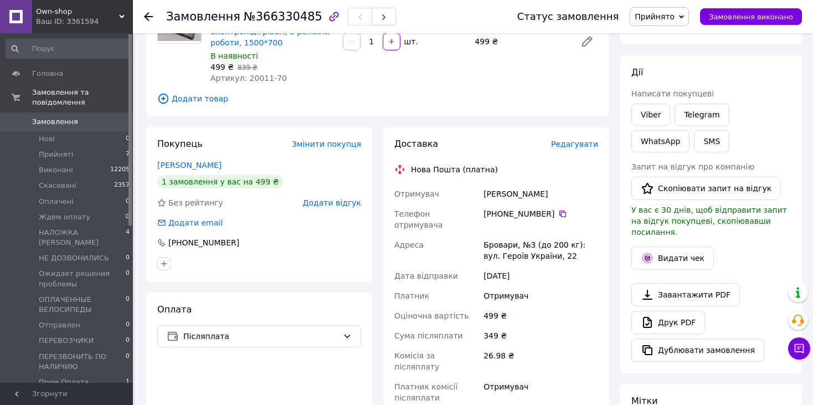
scroll to position [0, 0]
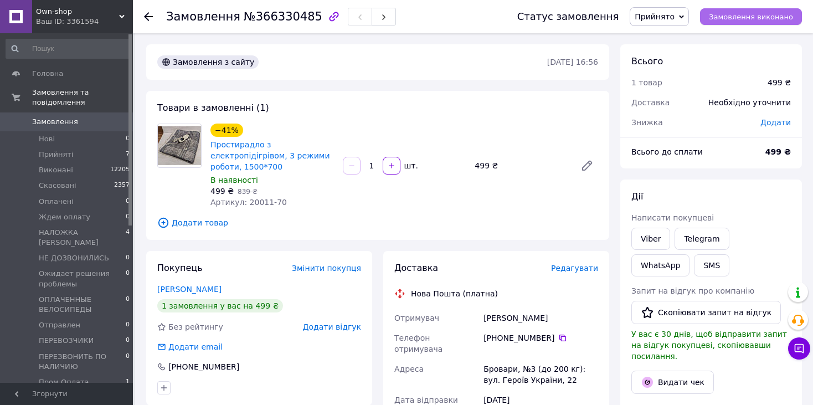
click at [753, 18] on span "Замовлення виконано" at bounding box center [751, 17] width 84 height 8
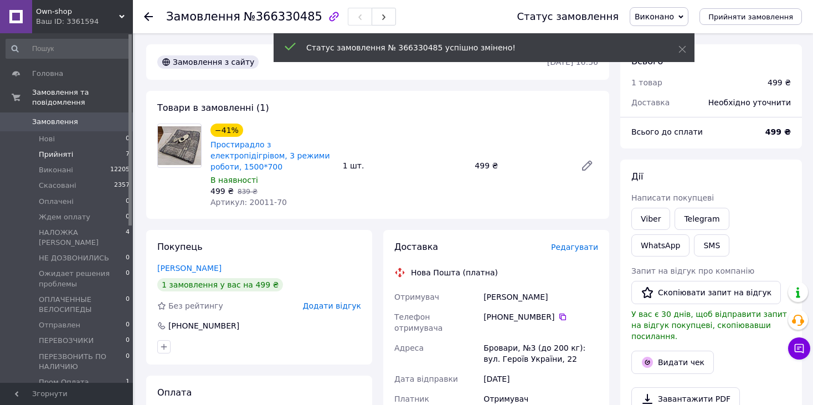
click at [44, 150] on span "Прийняті" at bounding box center [56, 155] width 34 height 10
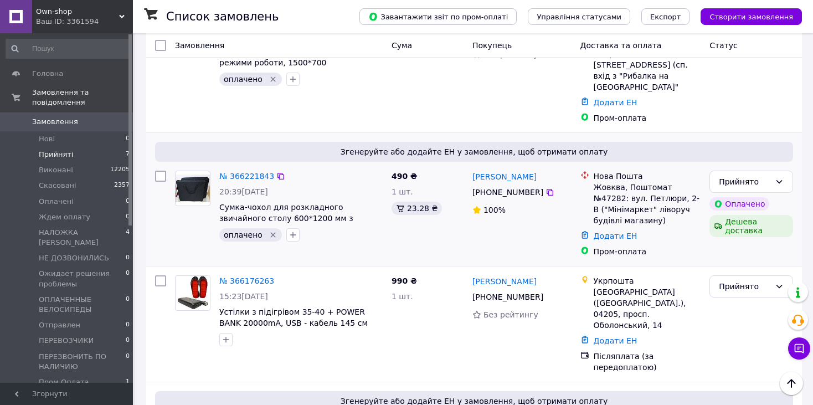
scroll to position [443, 0]
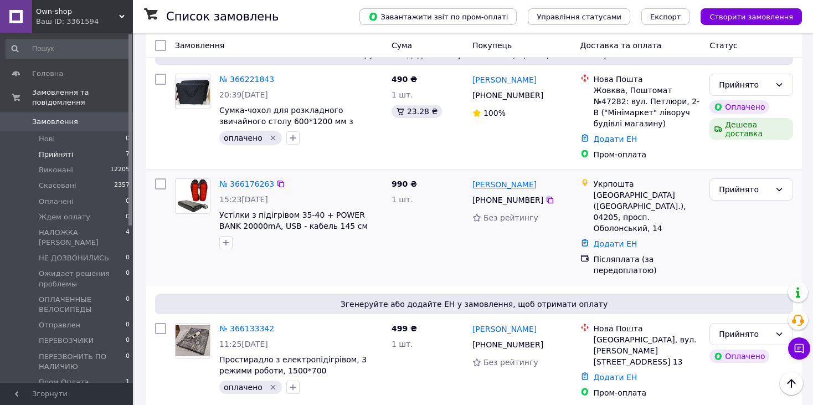
click at [483, 179] on link "[PERSON_NAME]" at bounding box center [504, 184] width 64 height 11
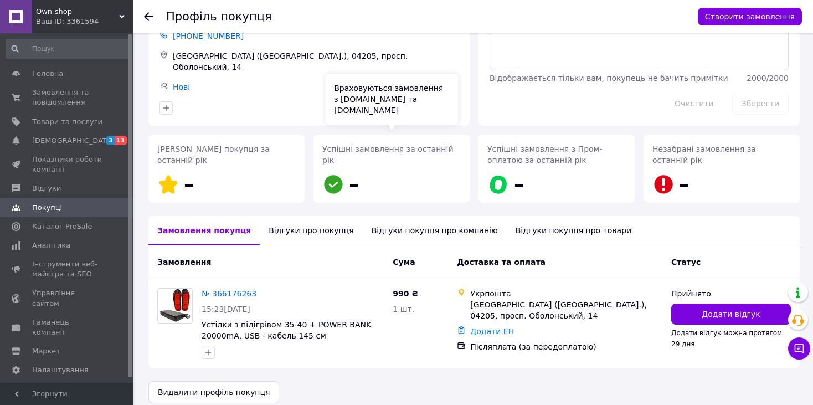
scroll to position [79, 0]
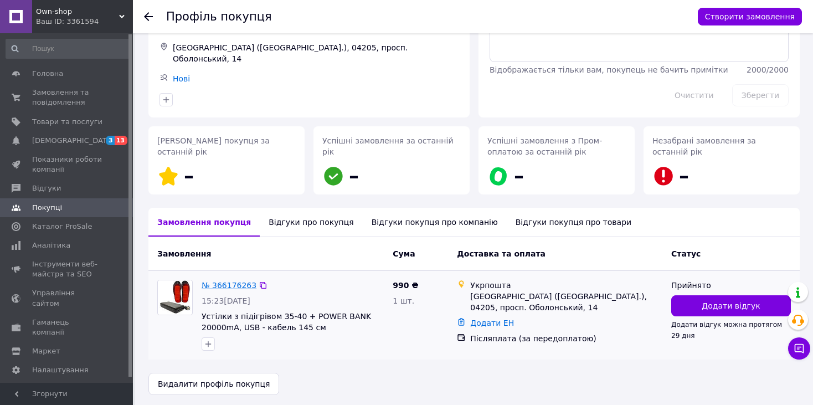
click at [228, 281] on link "№ 366176263" at bounding box center [229, 285] width 55 height 9
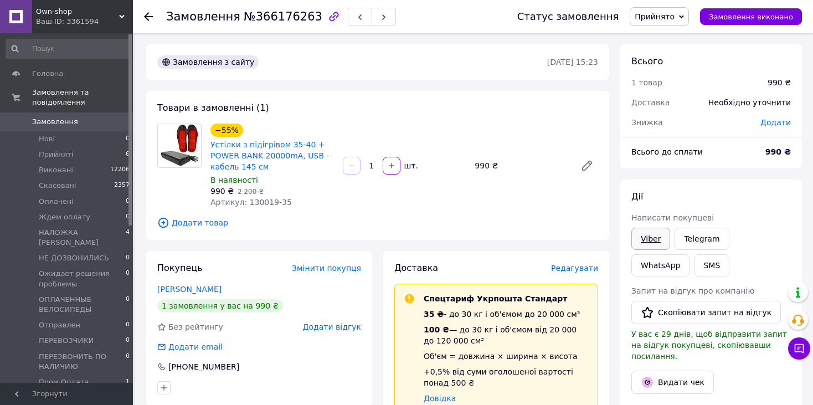
click at [647, 236] on link "Viber" at bounding box center [650, 239] width 39 height 22
click at [653, 234] on link "Viber" at bounding box center [650, 239] width 39 height 22
click at [246, 157] on link "Устілки з підігрівом 35-40 + POWER BANK 20000mA, USB - кабель 145 см" at bounding box center [269, 155] width 119 height 31
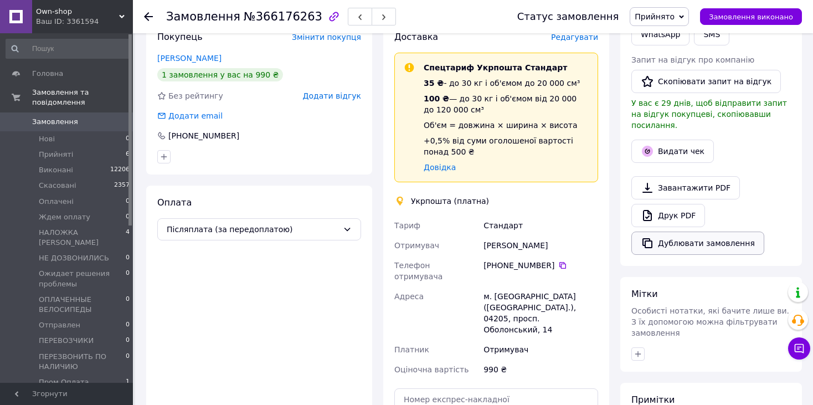
scroll to position [277, 0]
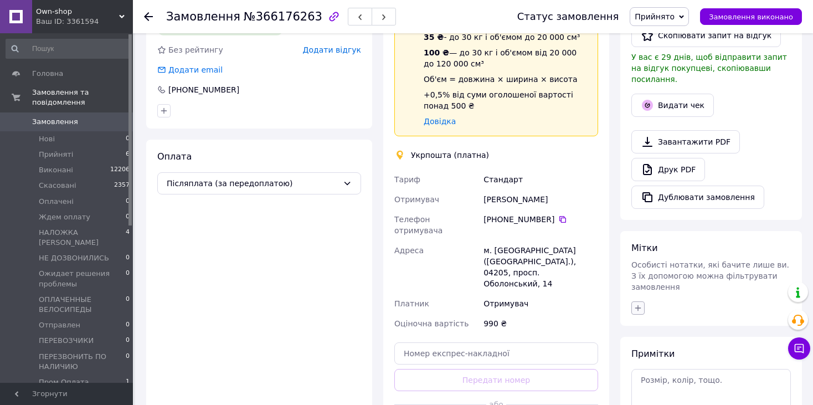
click at [637, 305] on icon "button" at bounding box center [638, 308] width 6 height 6
type input "вай"
click at [680, 357] on label "Кинул в [GEOGRAPHIC_DATA]" at bounding box center [704, 361] width 108 height 8
checkbox input "true"
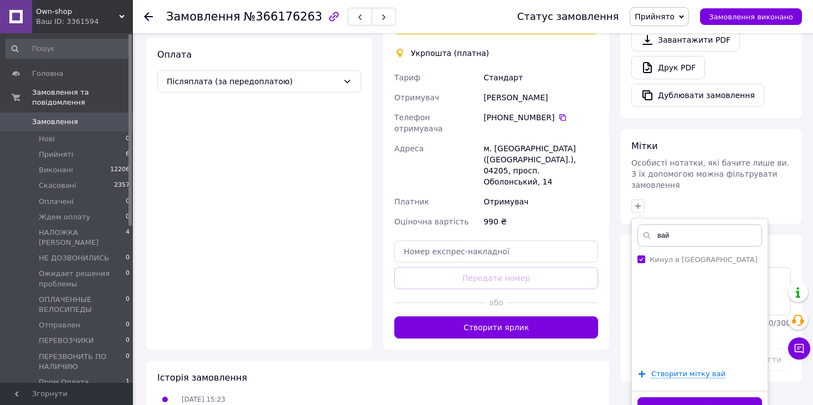
scroll to position [388, 0]
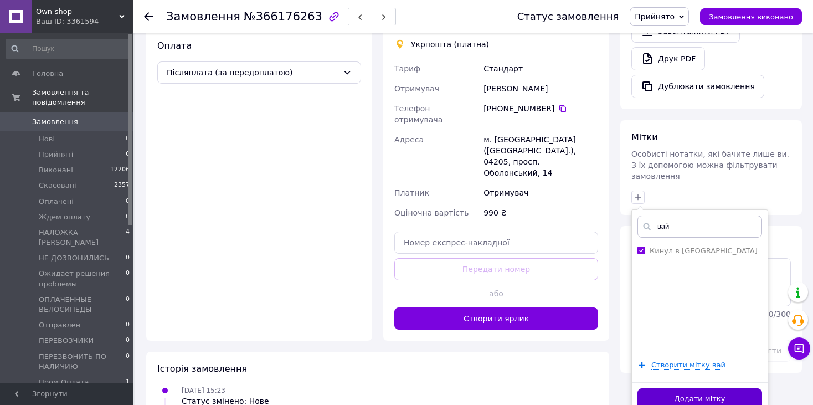
click at [689, 388] on button "Додати мітку" at bounding box center [699, 399] width 125 height 22
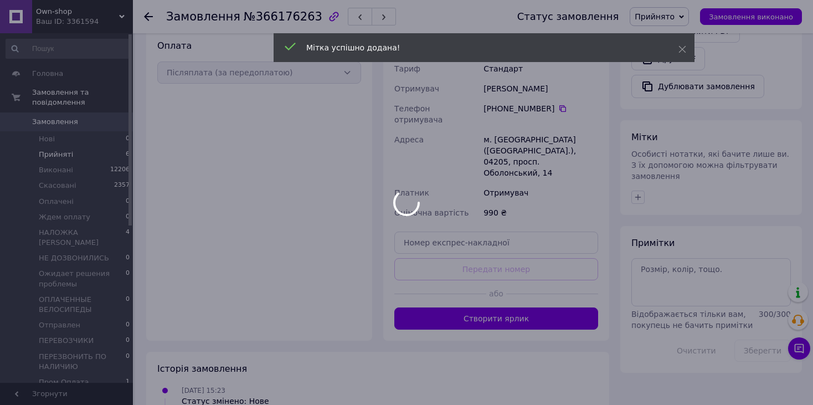
click at [40, 146] on div at bounding box center [406, 202] width 813 height 405
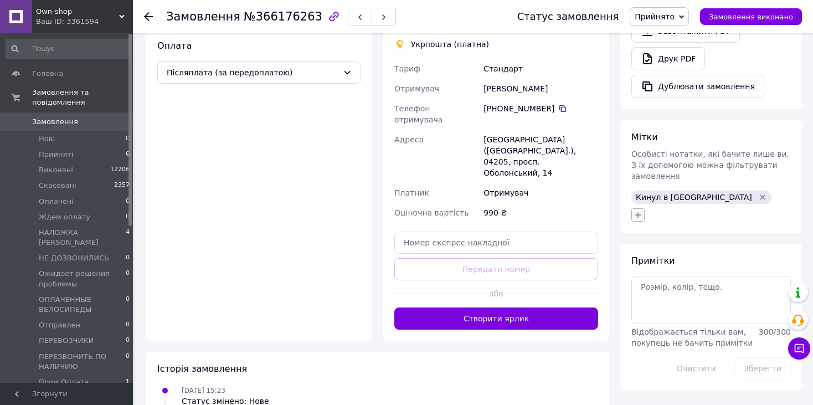
click at [635, 210] on icon "button" at bounding box center [638, 214] width 9 height 9
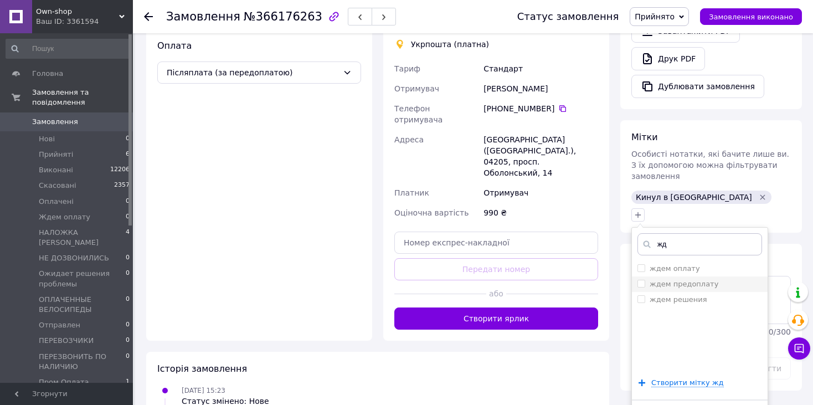
type input "жд"
click at [705, 280] on label "ждем предоплату" at bounding box center [684, 284] width 69 height 8
checkbox input "true"
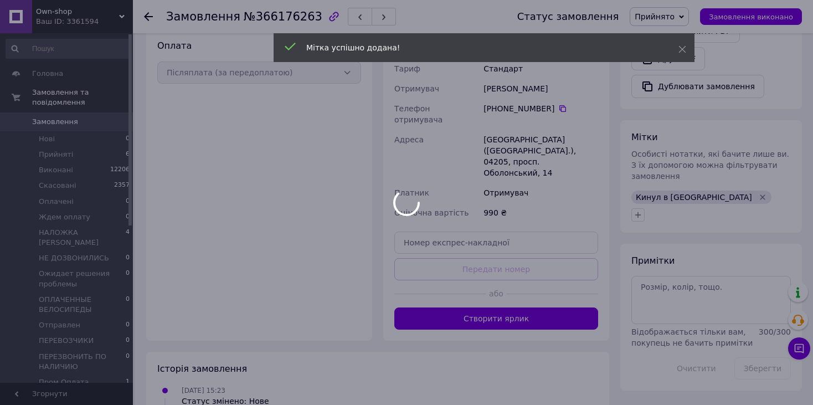
click at [54, 143] on div at bounding box center [406, 202] width 813 height 405
